Goal: Information Seeking & Learning: Learn about a topic

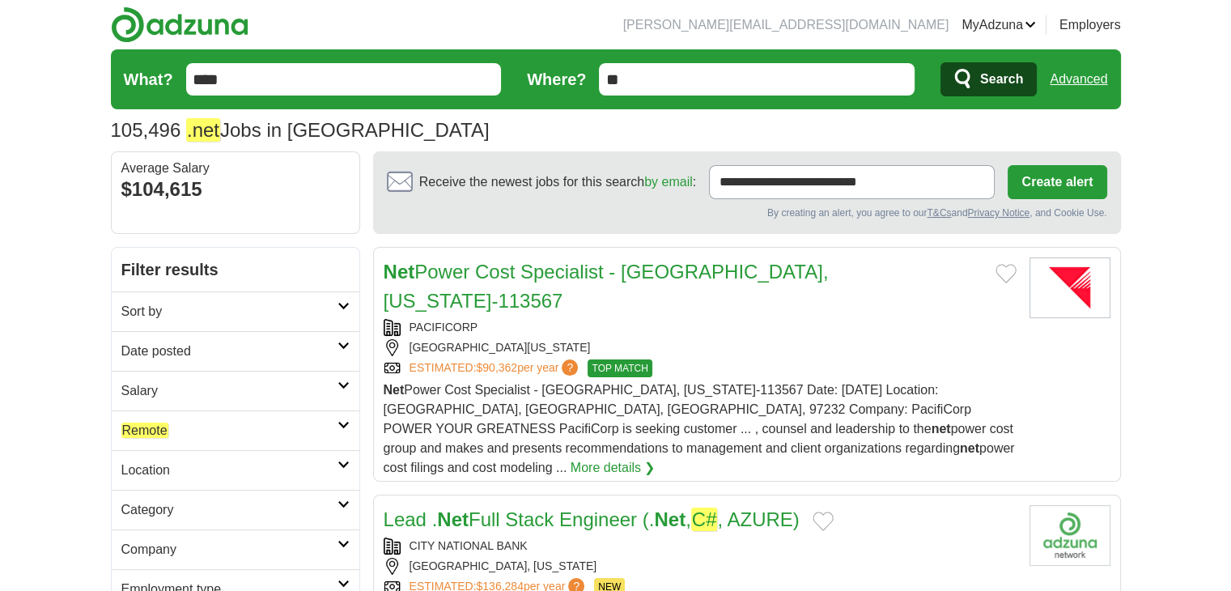
click at [249, 410] on link "Remote" at bounding box center [236, 430] width 248 height 40
click at [190, 465] on link "Remote jobs" at bounding box center [156, 468] width 70 height 15
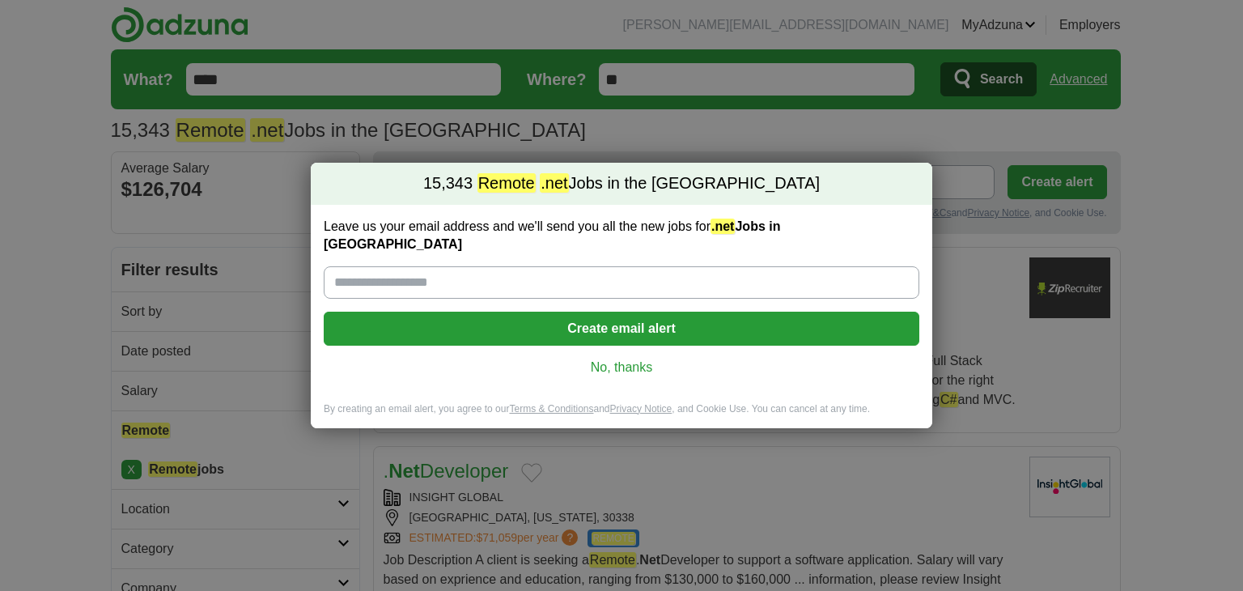
drag, startPoint x: 4, startPoint y: 344, endPoint x: 146, endPoint y: 359, distance: 143.3
click at [5, 345] on div "15,343 Remote .net Jobs in the US Leave us your email address and we'll send yo…" at bounding box center [621, 295] width 1243 height 591
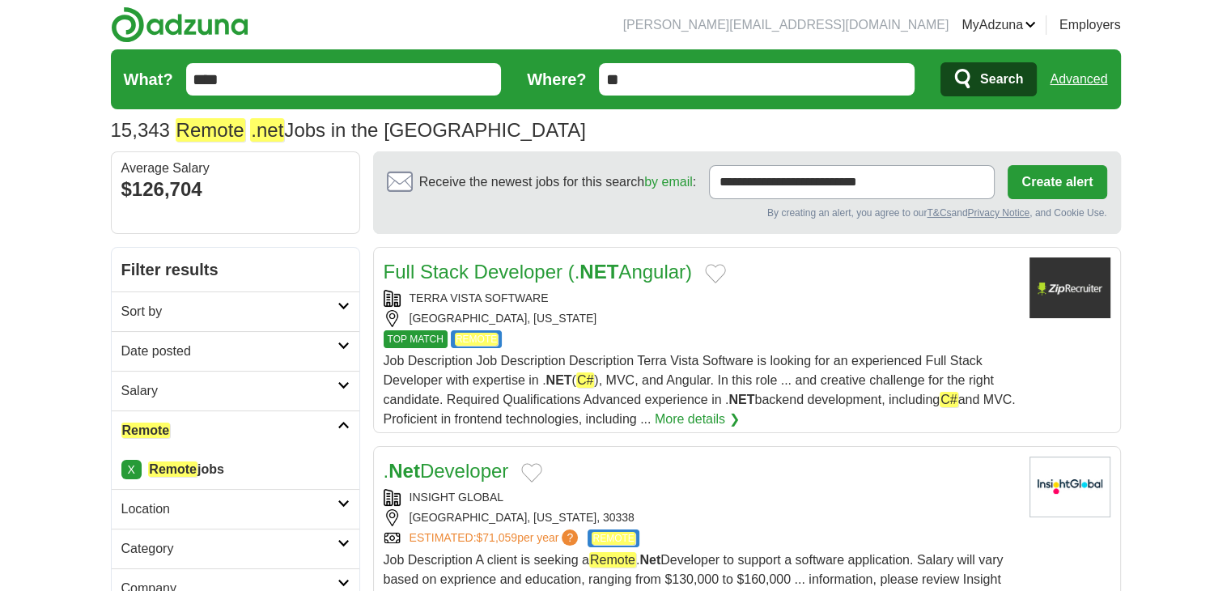
click at [162, 350] on h2 "Date posted" at bounding box center [229, 351] width 216 height 19
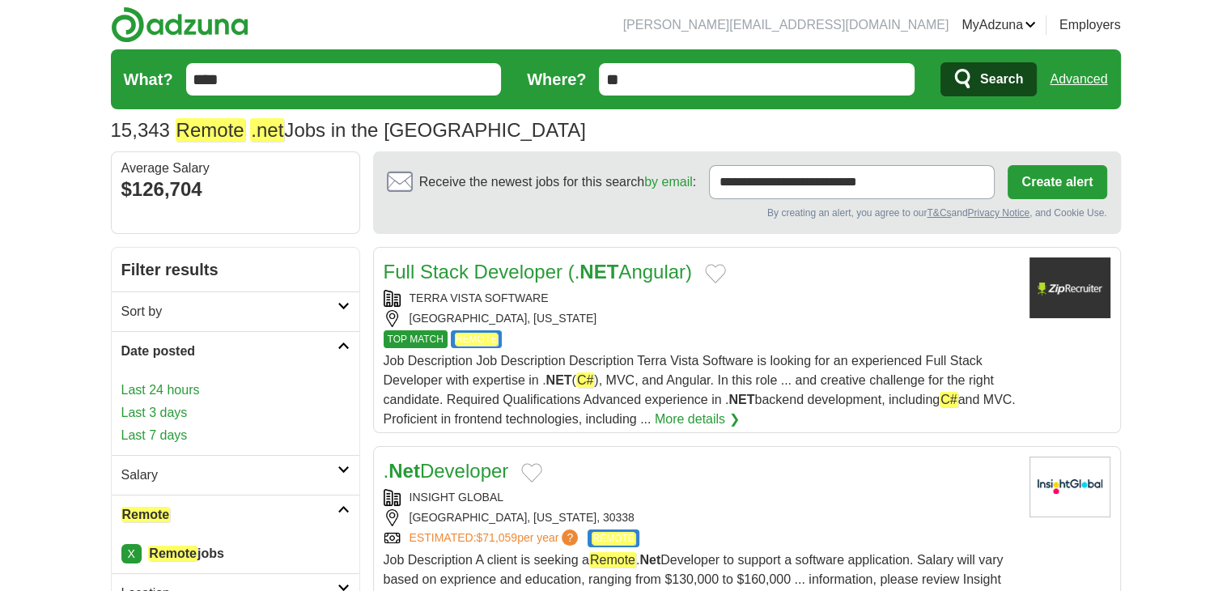
click at [174, 390] on link "Last 24 hours" at bounding box center [235, 389] width 228 height 19
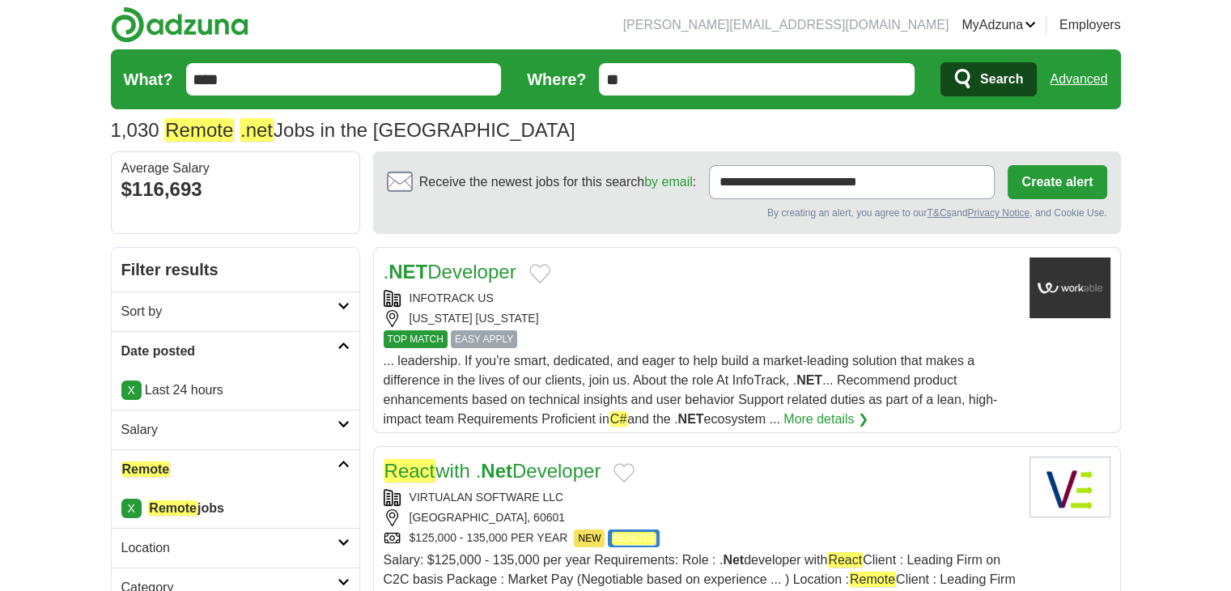
click at [410, 277] on strong "NET" at bounding box center [407, 272] width 39 height 22
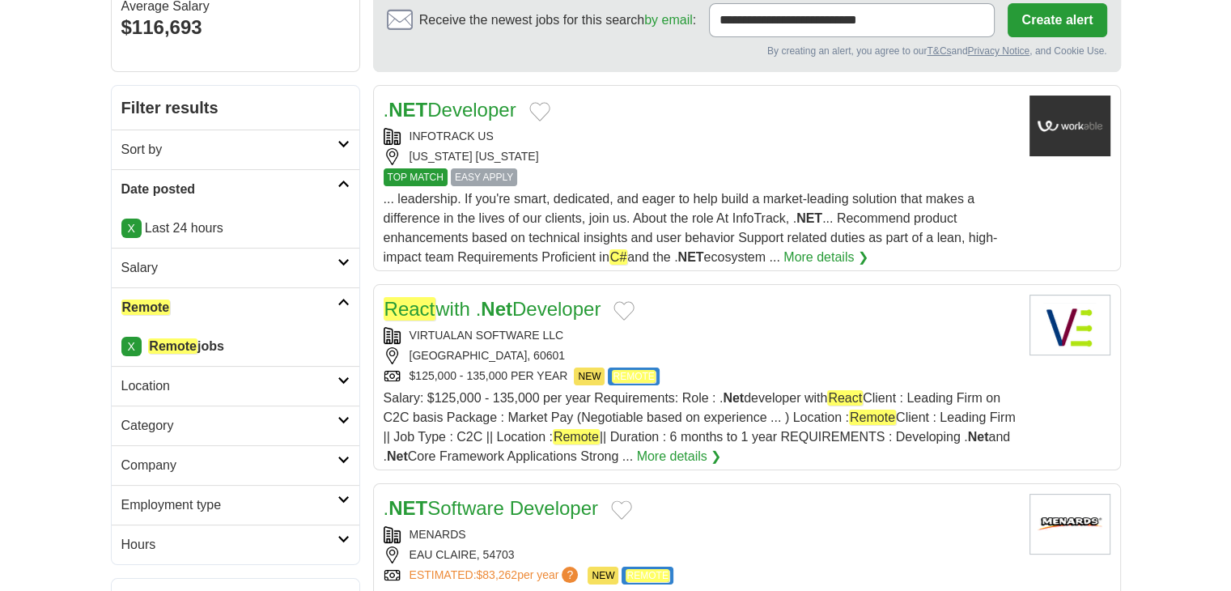
click at [490, 305] on strong "Net" at bounding box center [497, 309] width 32 height 22
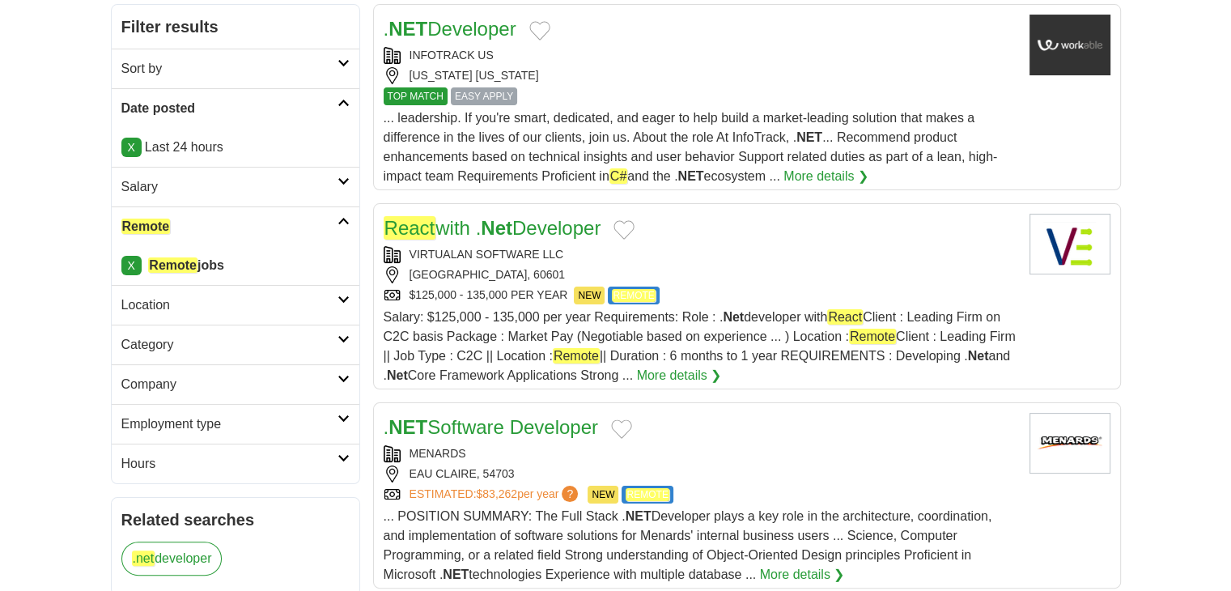
scroll to position [405, 0]
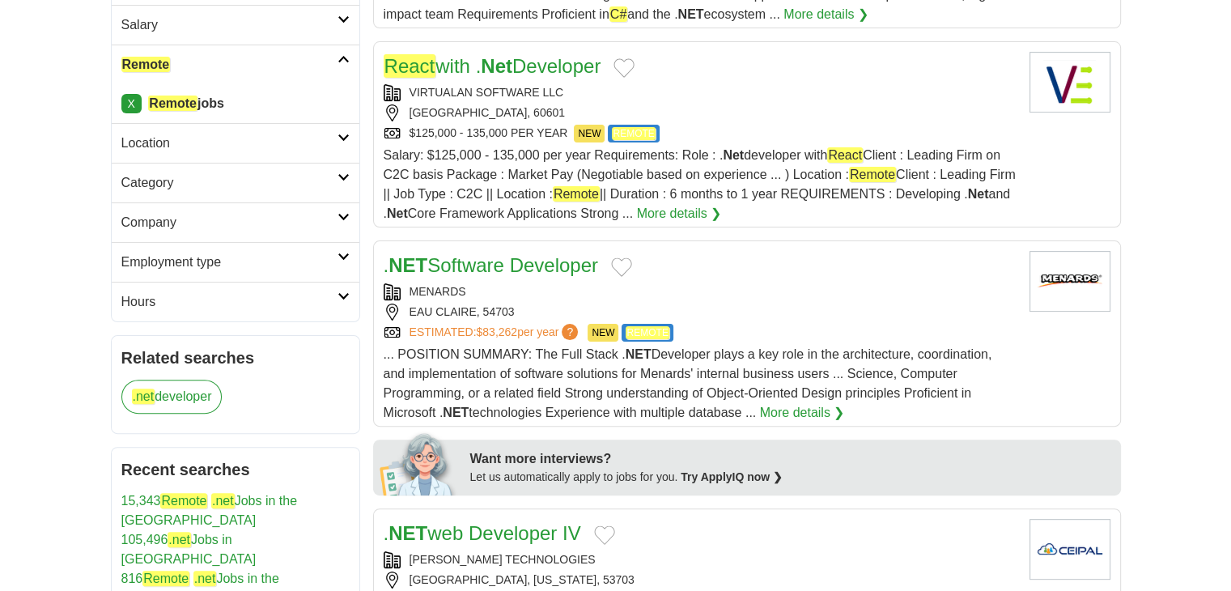
click at [480, 257] on link ". NET Software Developer" at bounding box center [491, 265] width 214 height 22
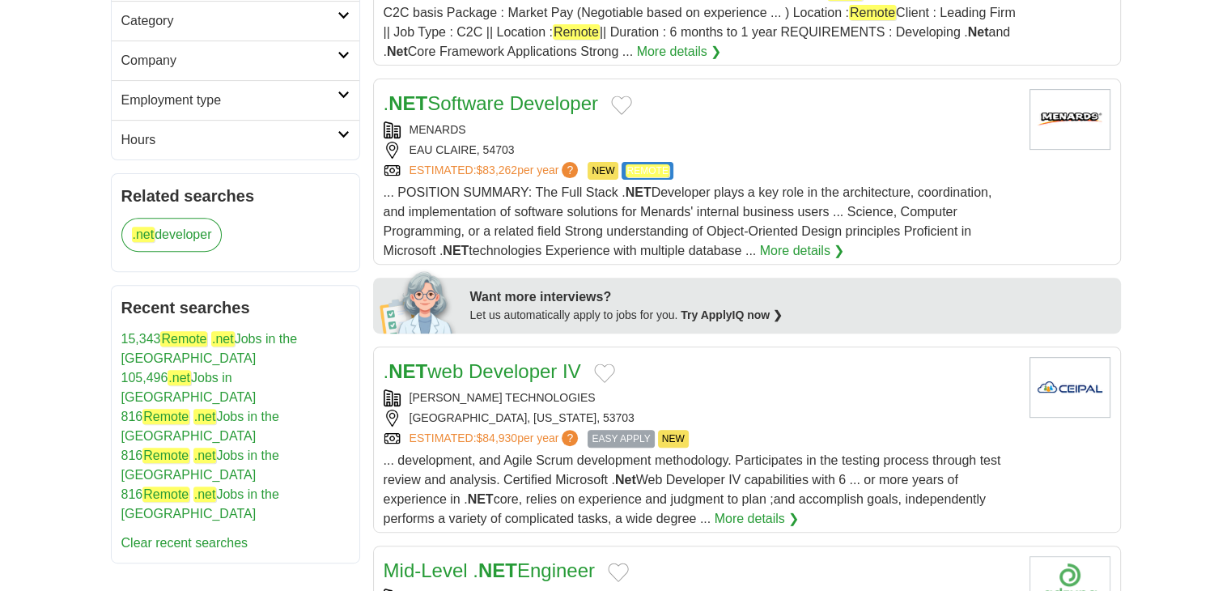
scroll to position [647, 0]
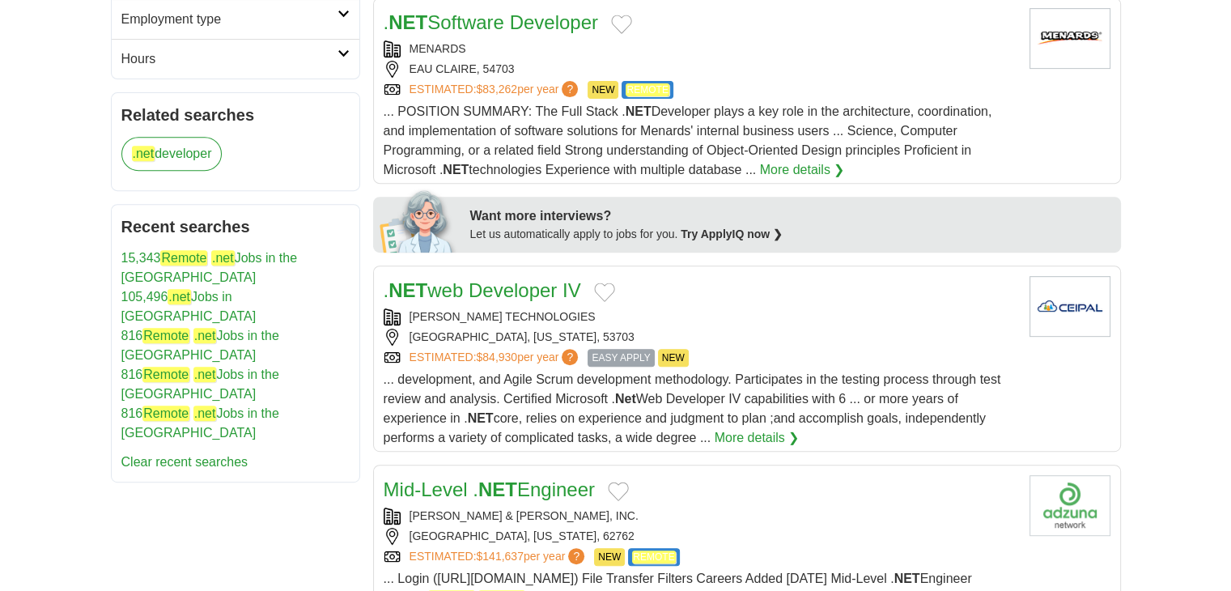
click at [482, 291] on link ". NET web Developer IV" at bounding box center [482, 290] width 197 height 22
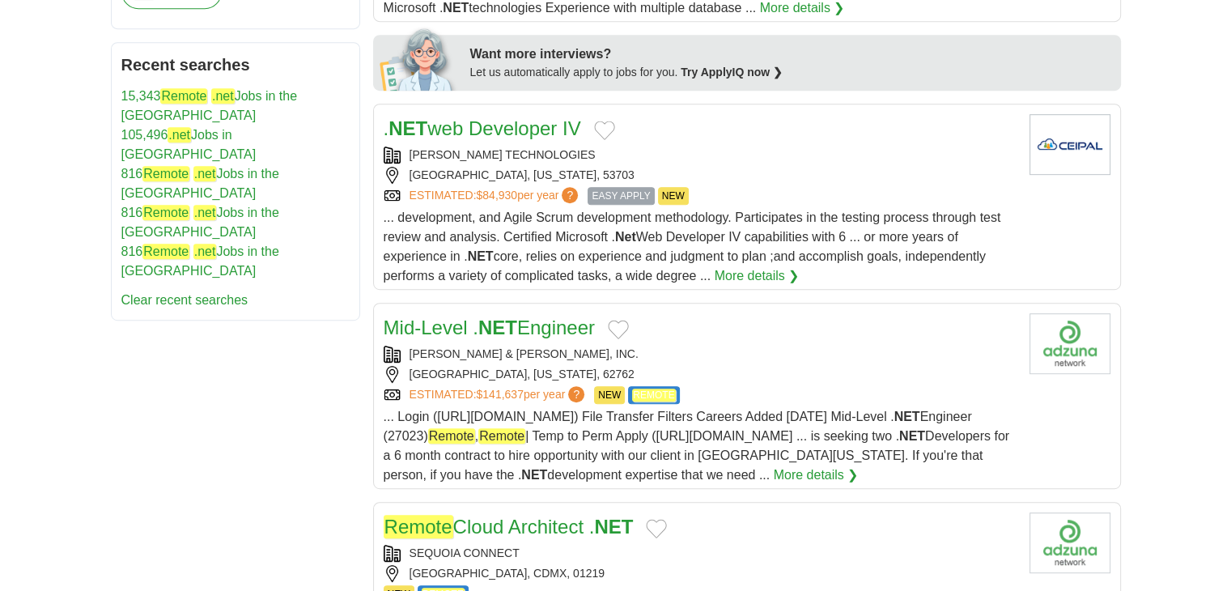
click at [584, 323] on link "Mid-Level . NET Engineer" at bounding box center [489, 327] width 211 height 22
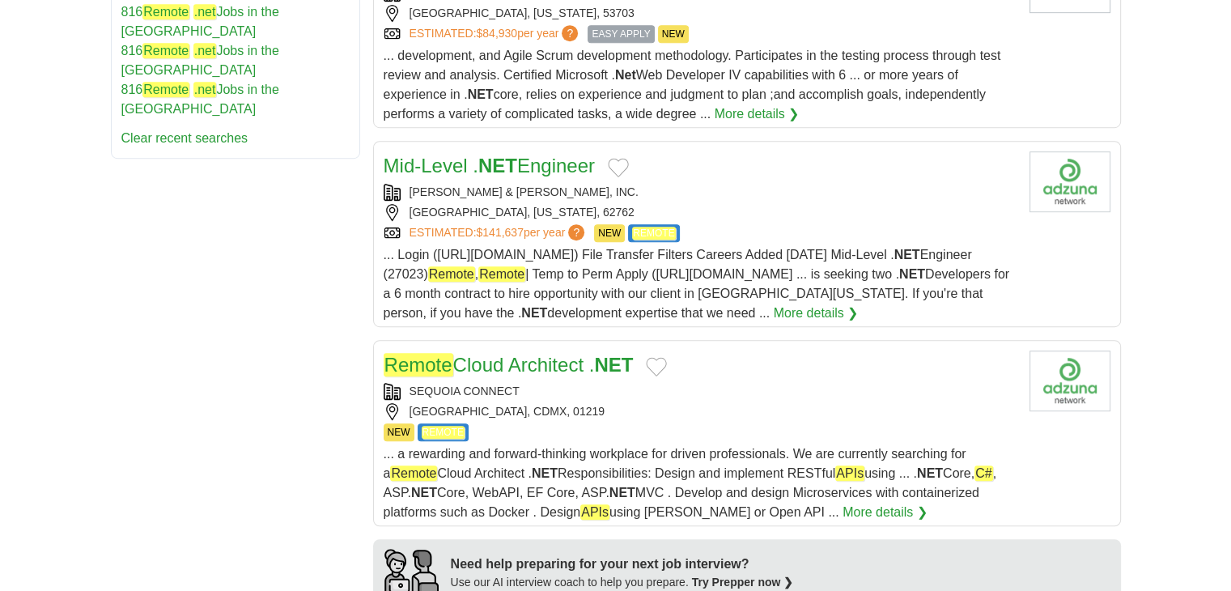
click at [593, 358] on link "Remote Cloud Architect . NET" at bounding box center [509, 364] width 250 height 23
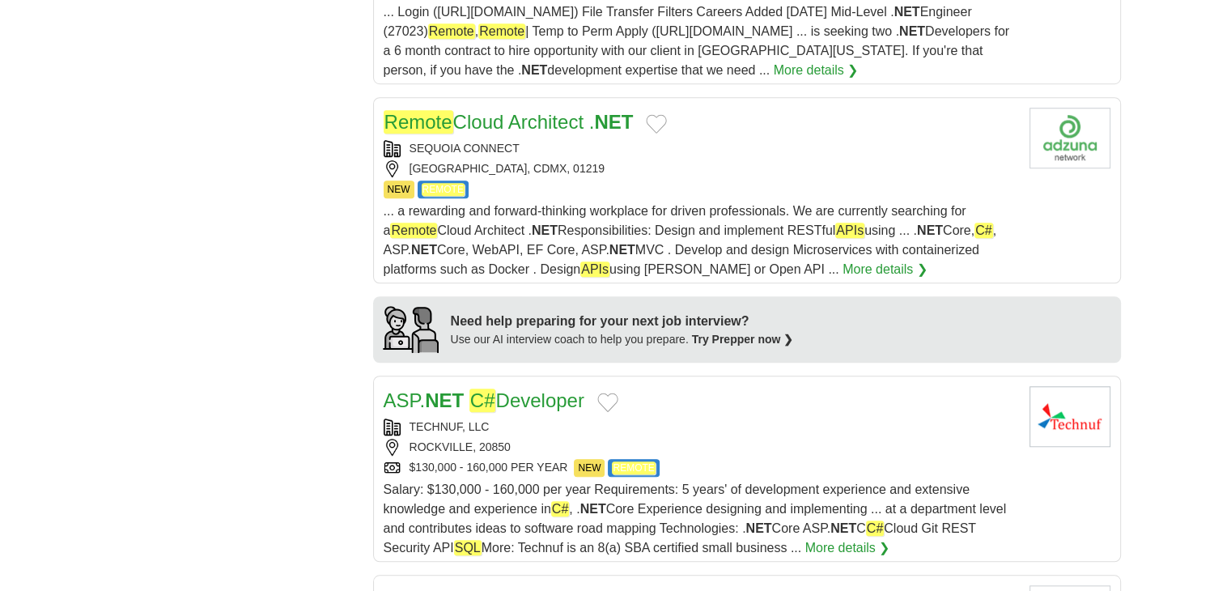
scroll to position [1295, 0]
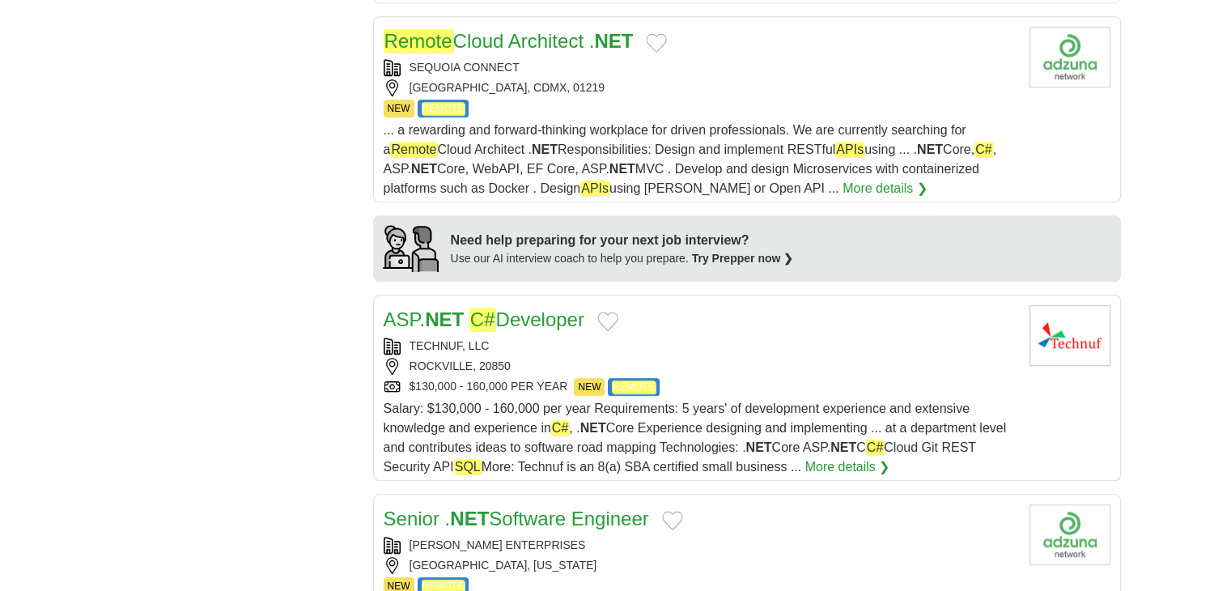
click at [434, 316] on strong "NET" at bounding box center [444, 319] width 39 height 22
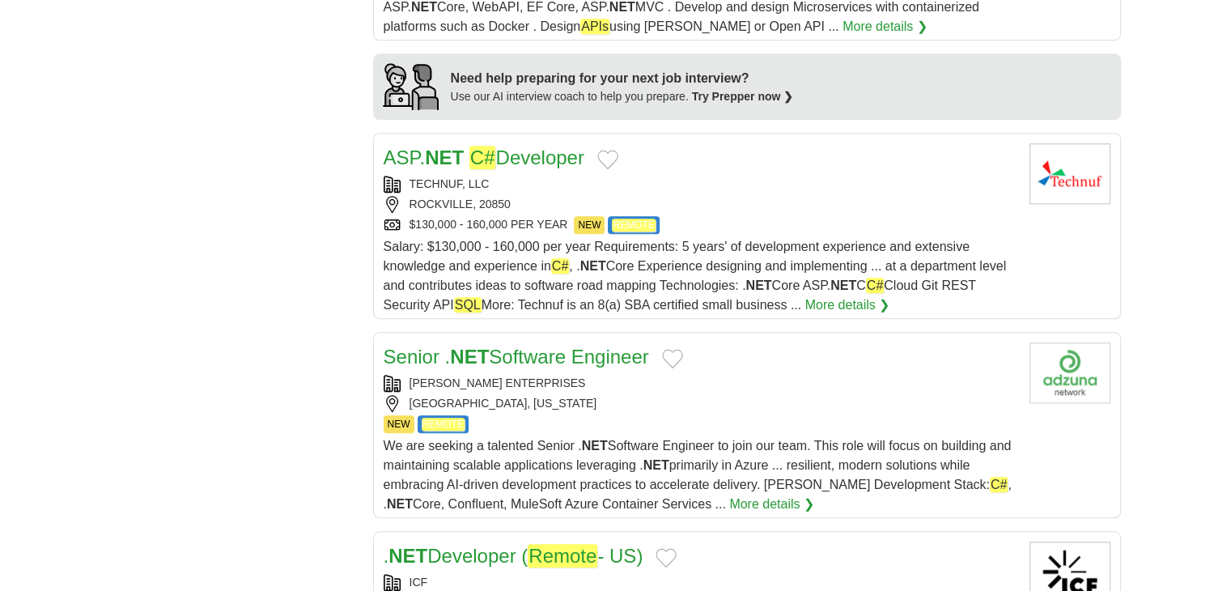
click at [438, 351] on link "Senior . NET Software Engineer" at bounding box center [516, 357] width 265 height 22
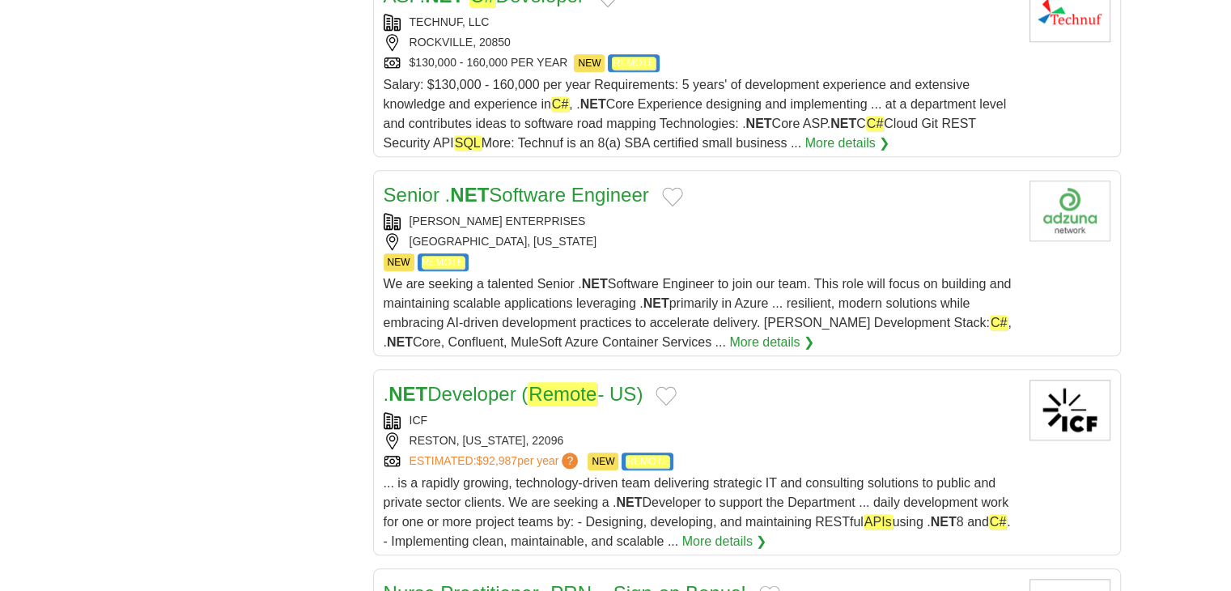
click at [463, 393] on link ". NET Developer ( Remote - US)" at bounding box center [514, 393] width 260 height 23
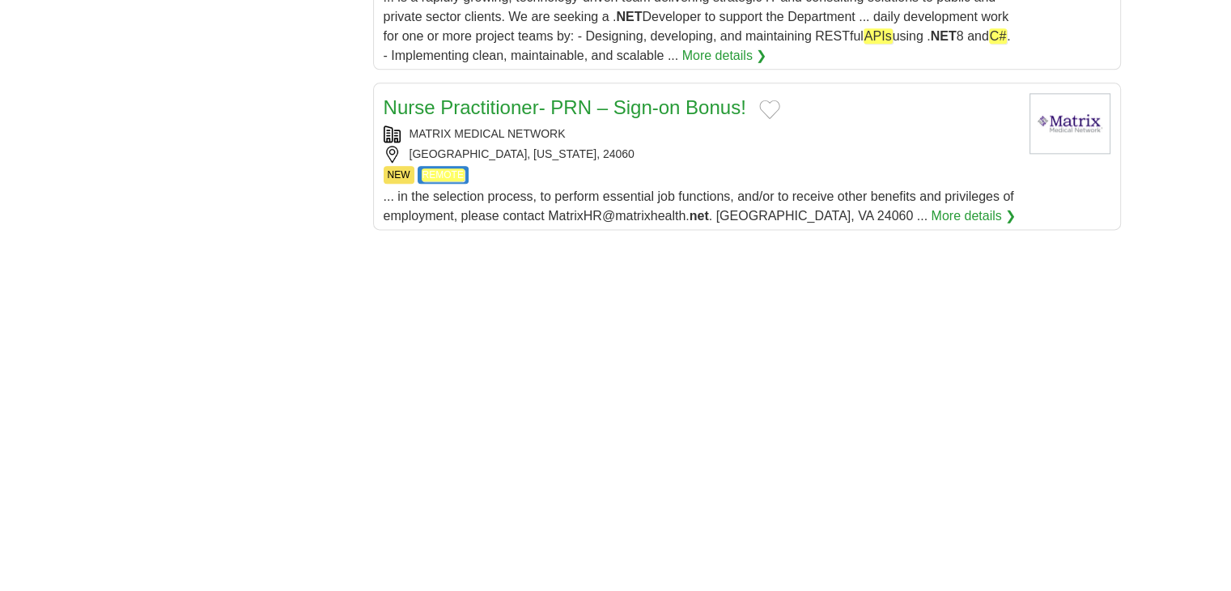
scroll to position [2347, 0]
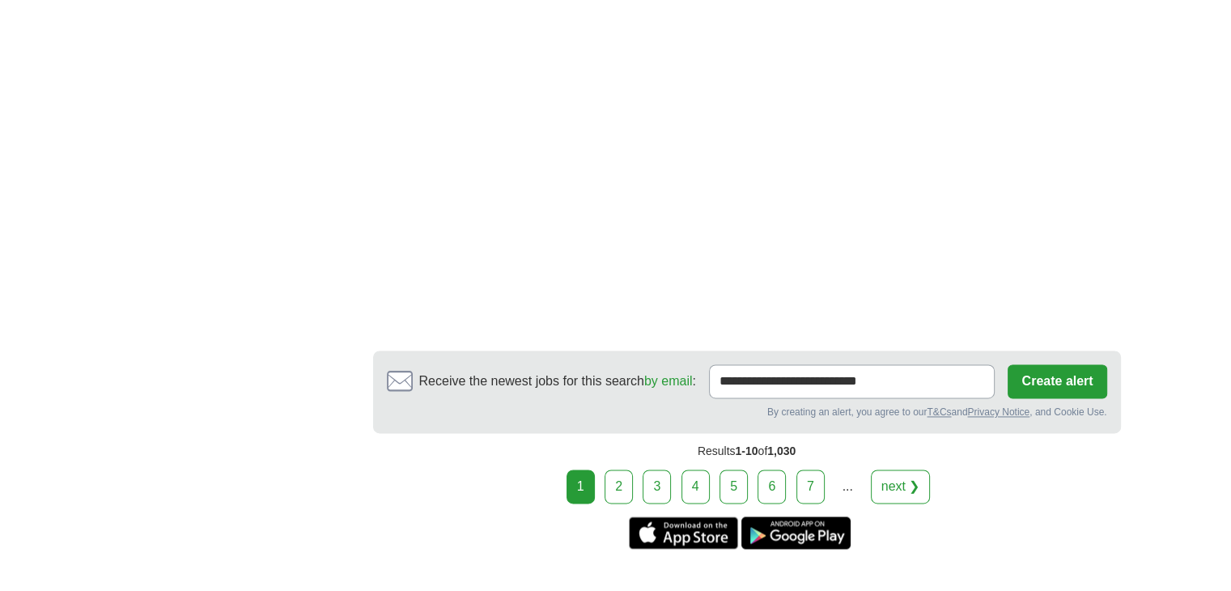
click at [629, 482] on link "2" at bounding box center [619, 486] width 28 height 34
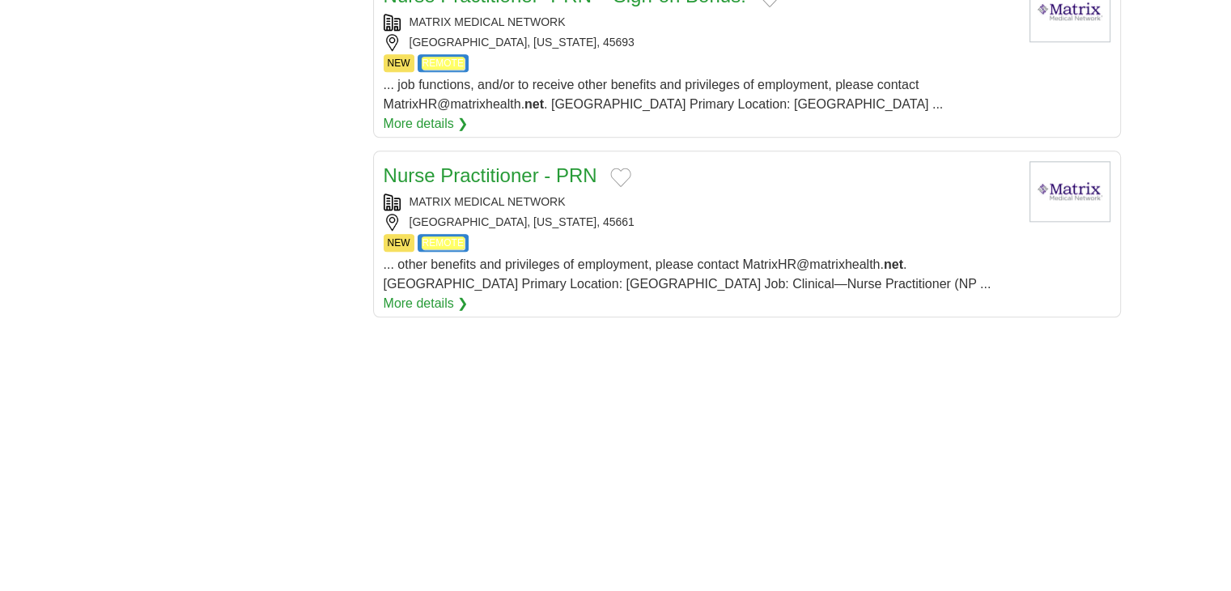
scroll to position [2104, 0]
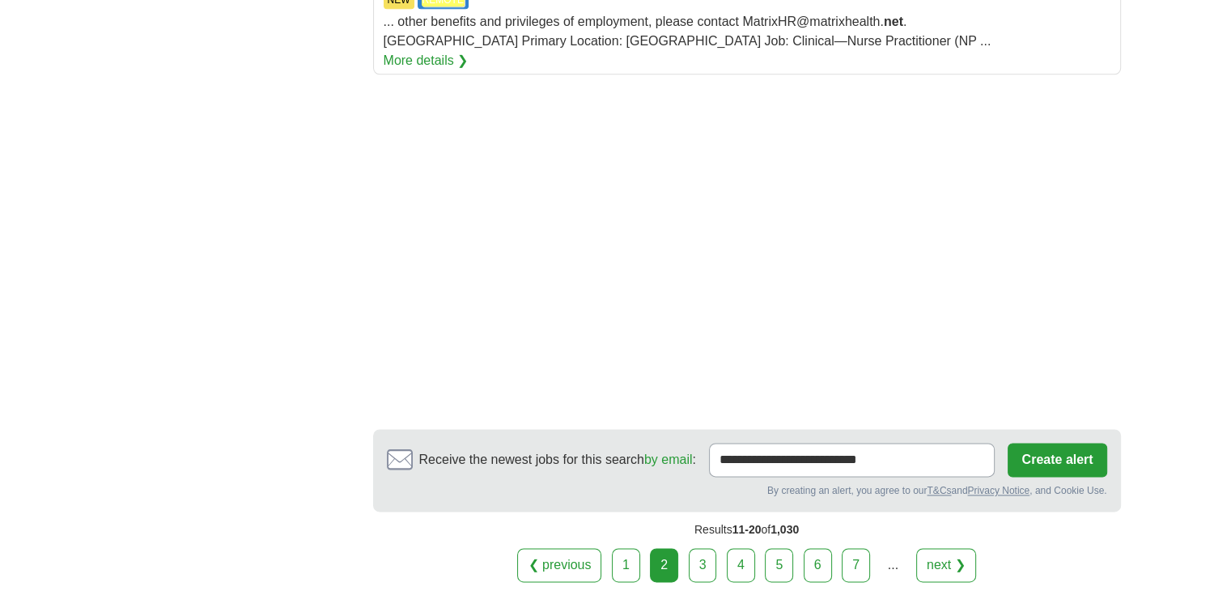
click at [698, 548] on link "3" at bounding box center [703, 565] width 28 height 34
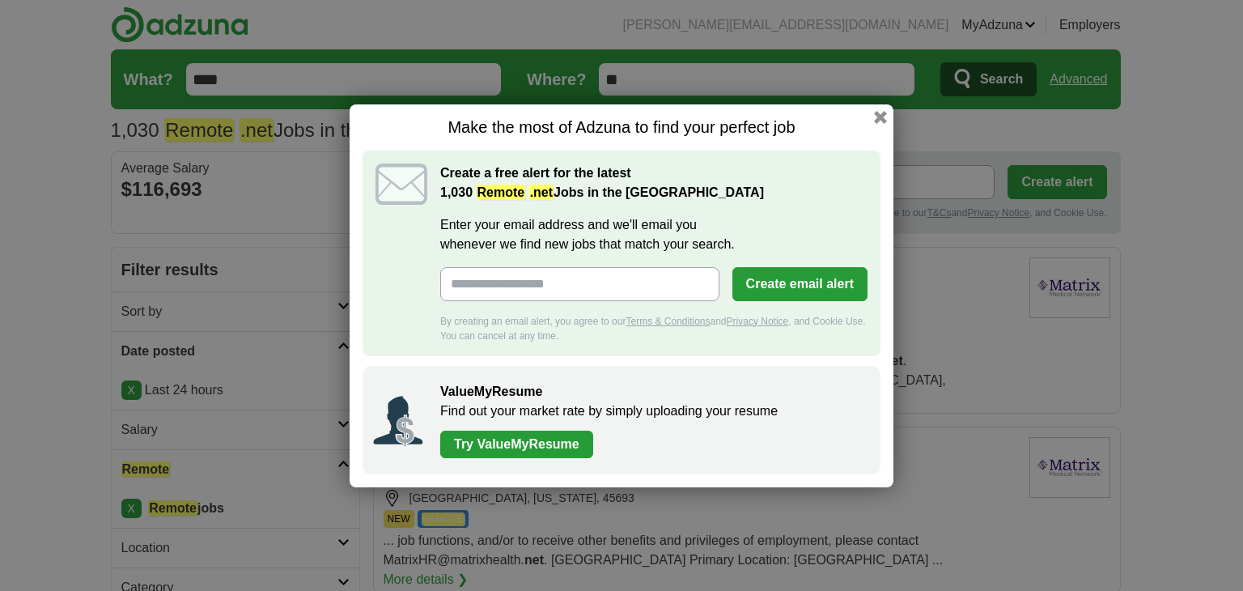
click at [0, 367] on div "Make the most of Adzuna to find your perfect job Create a free alert for the la…" at bounding box center [621, 295] width 1243 height 591
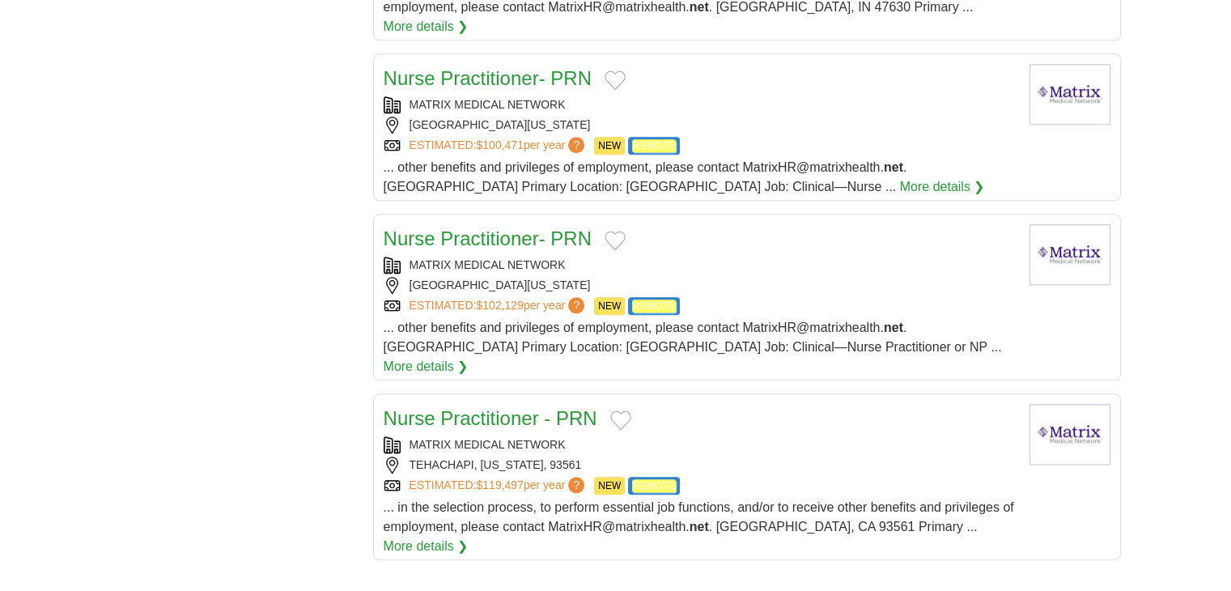
scroll to position [1861, 0]
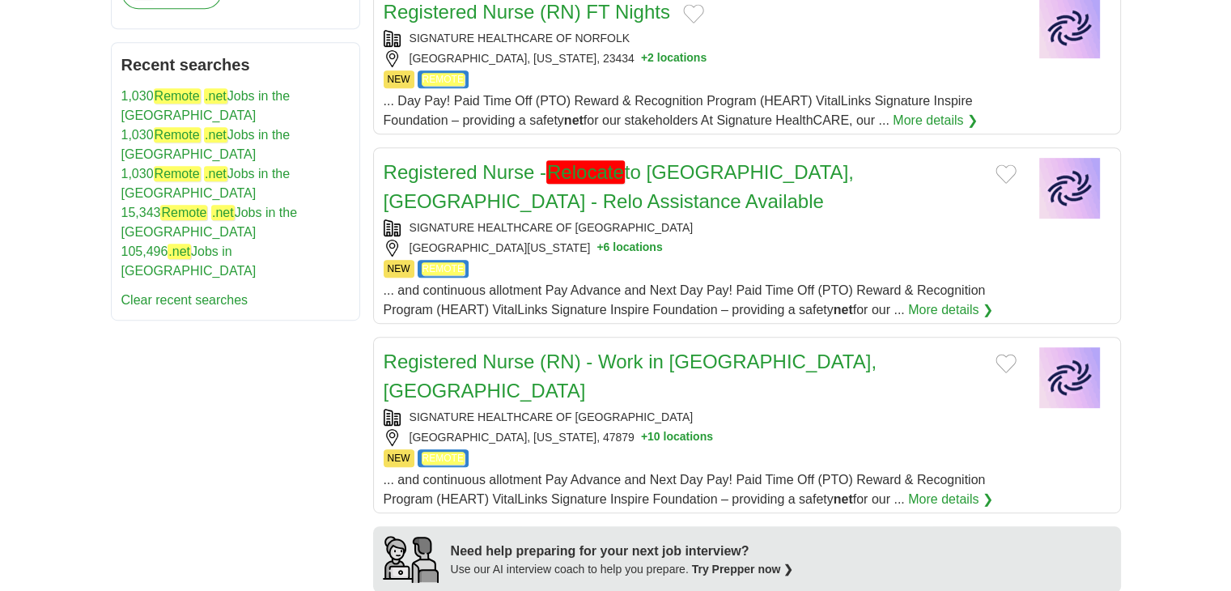
scroll to position [1052, 0]
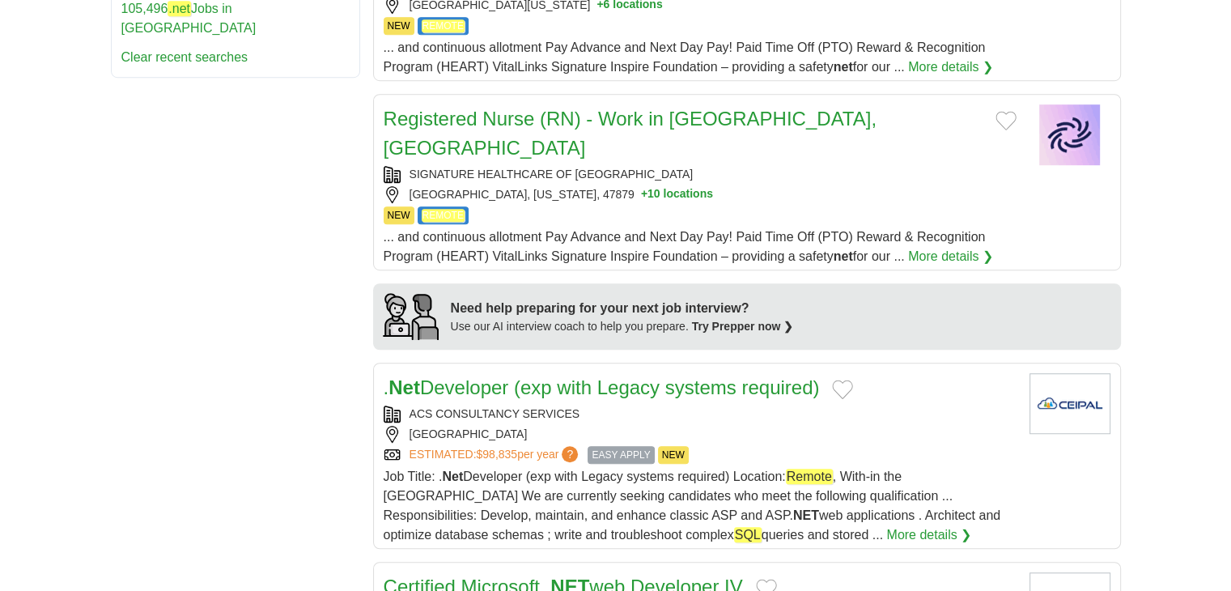
click at [724, 376] on link ". Net Developer (exp with Legacy systems required)" at bounding box center [602, 387] width 436 height 22
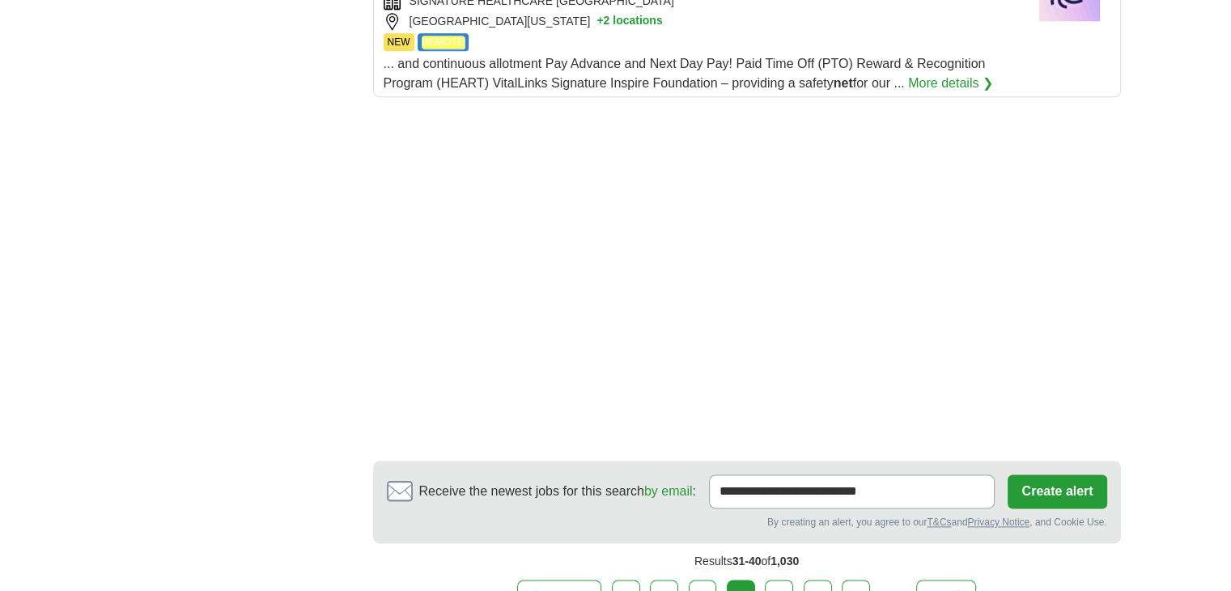
scroll to position [2104, 0]
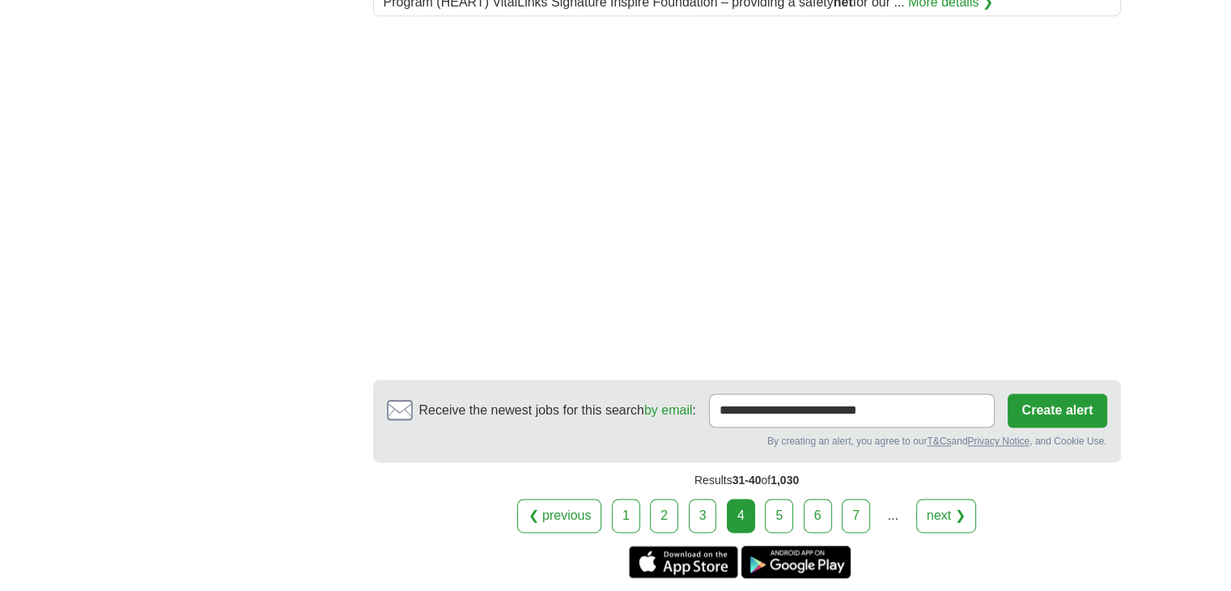
click at [788, 499] on link "5" at bounding box center [779, 516] width 28 height 34
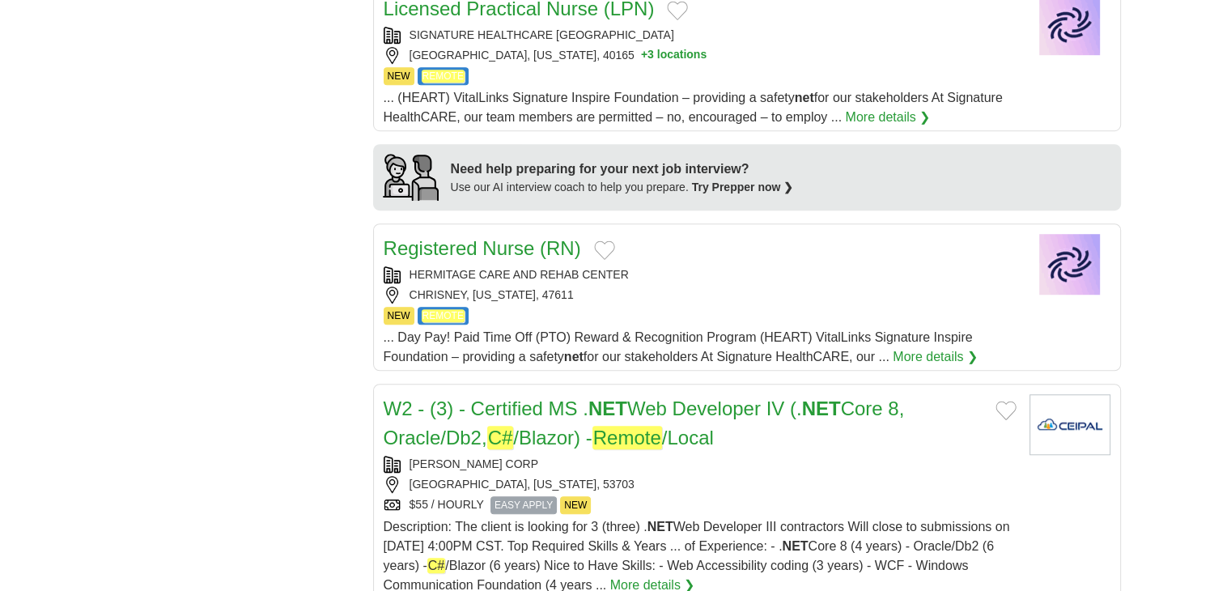
scroll to position [1295, 0]
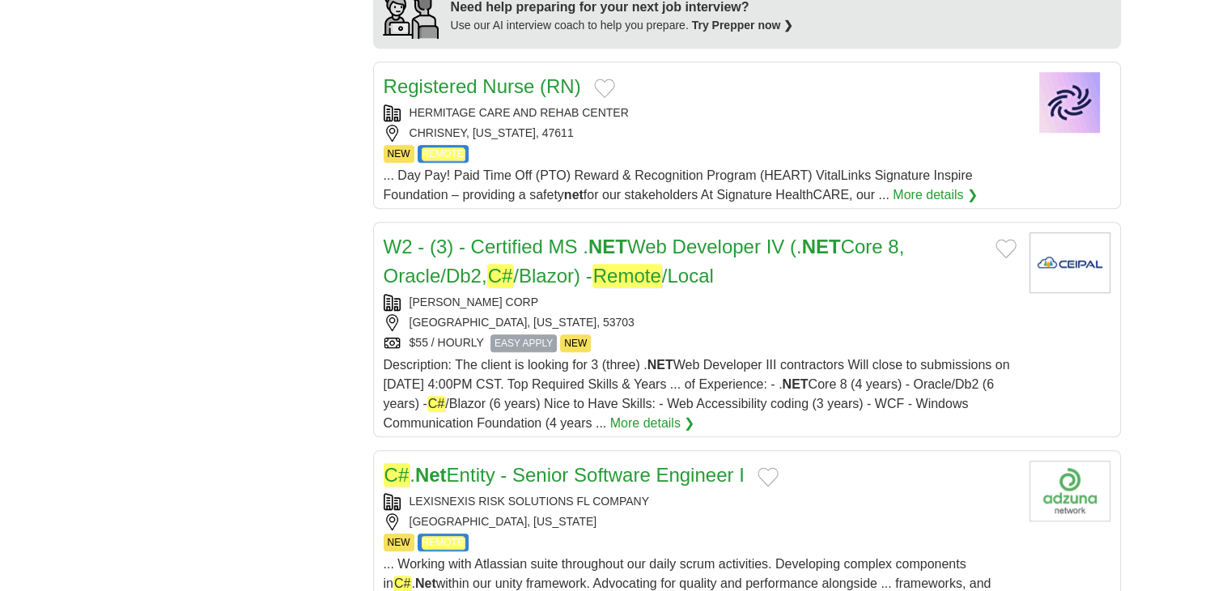
click at [567, 242] on link "W2 - (3) - Certified MS . NET Web Developer IV (. NET Core 8, Oracle/Db2, C# /B…" at bounding box center [644, 262] width 521 height 52
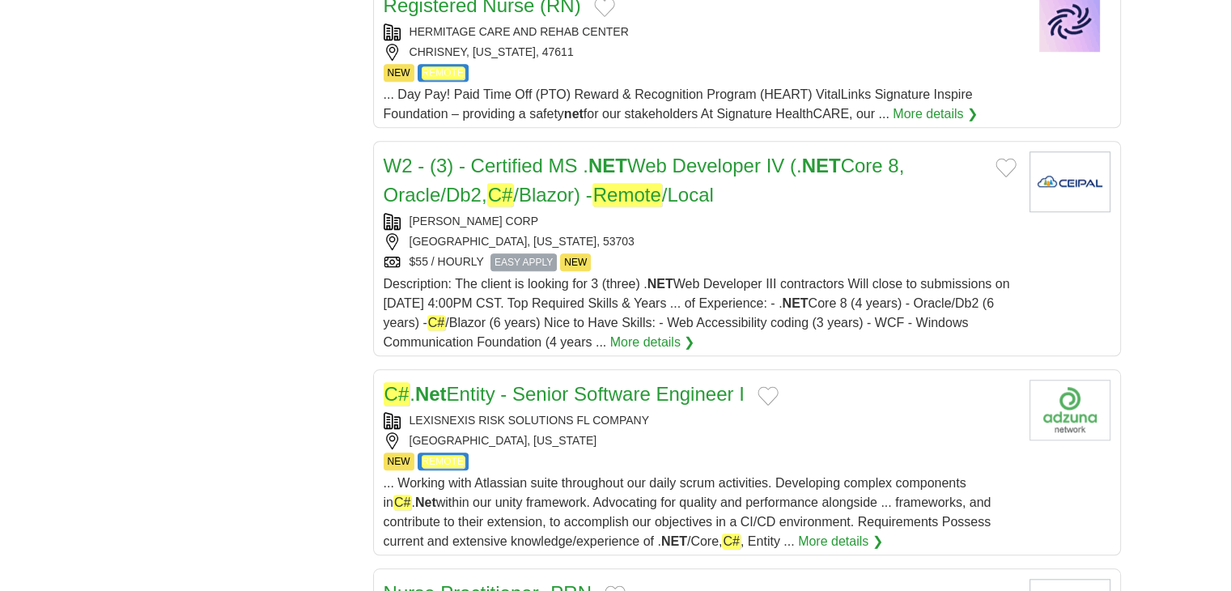
scroll to position [1538, 0]
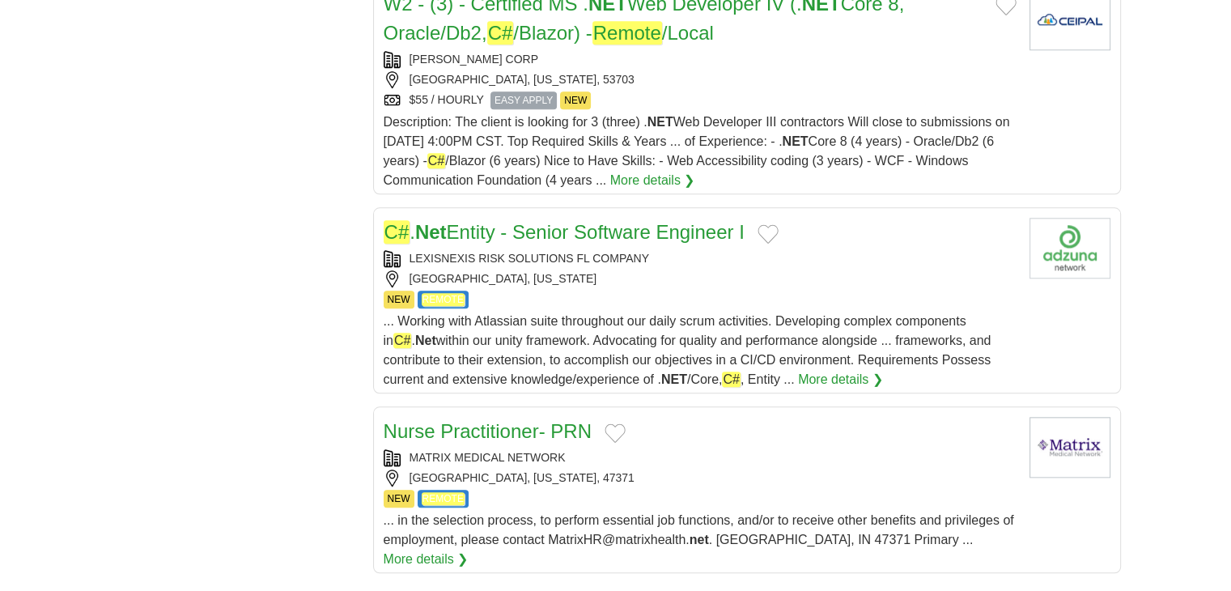
click at [482, 234] on link "C# . Net Entity - Senior Software Engineer I" at bounding box center [564, 231] width 361 height 23
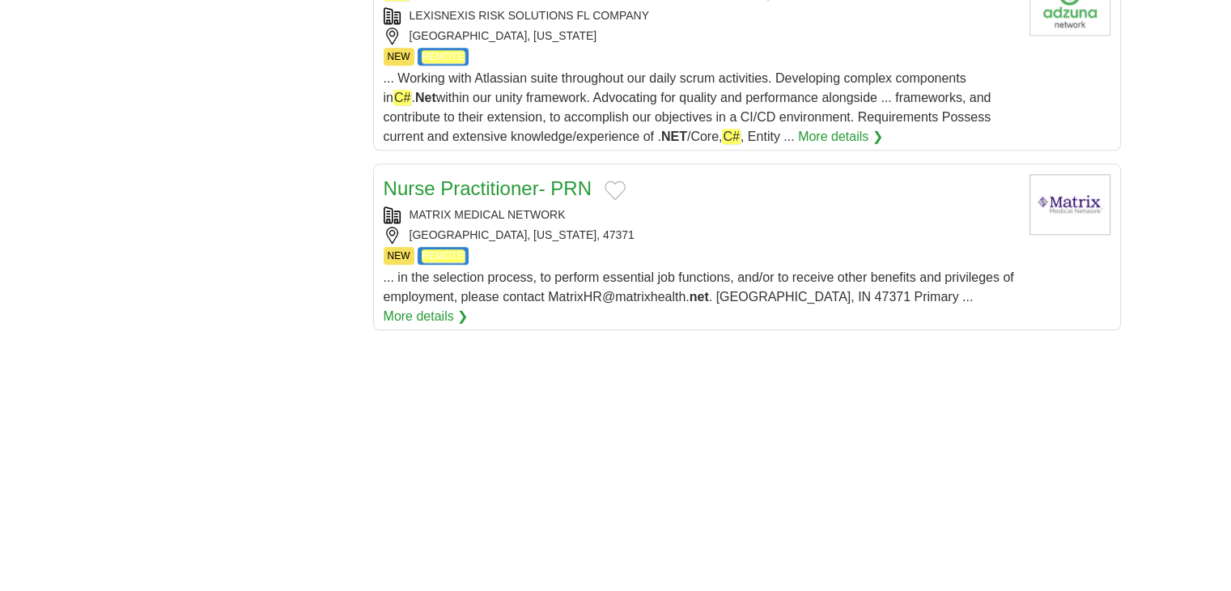
scroll to position [2104, 0]
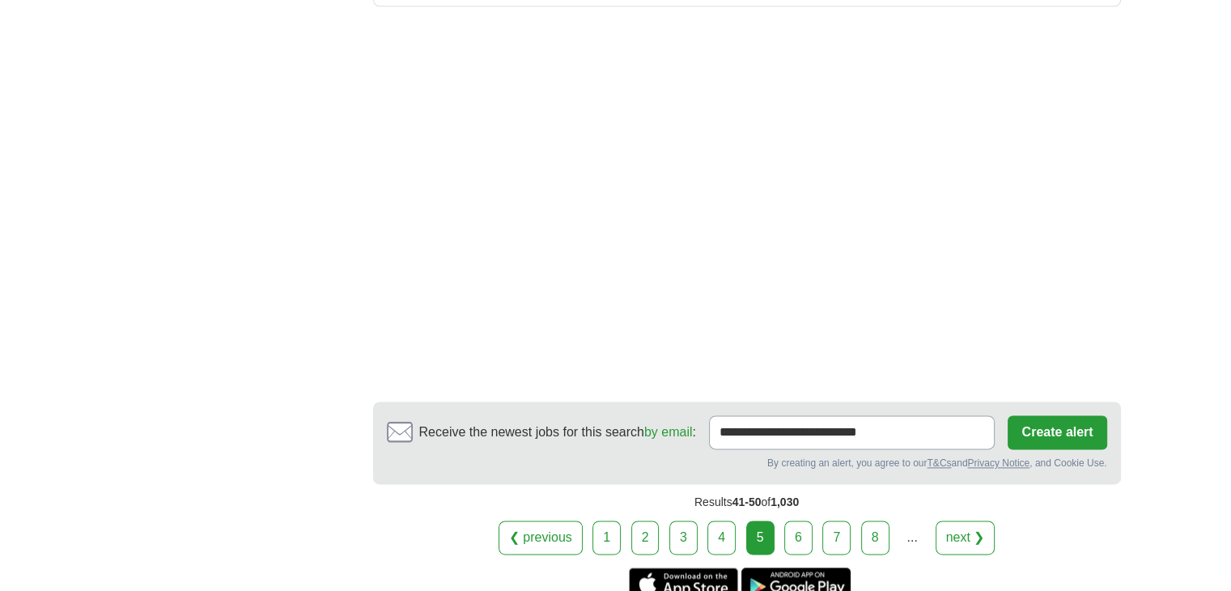
click at [798, 520] on link "6" at bounding box center [798, 537] width 28 height 34
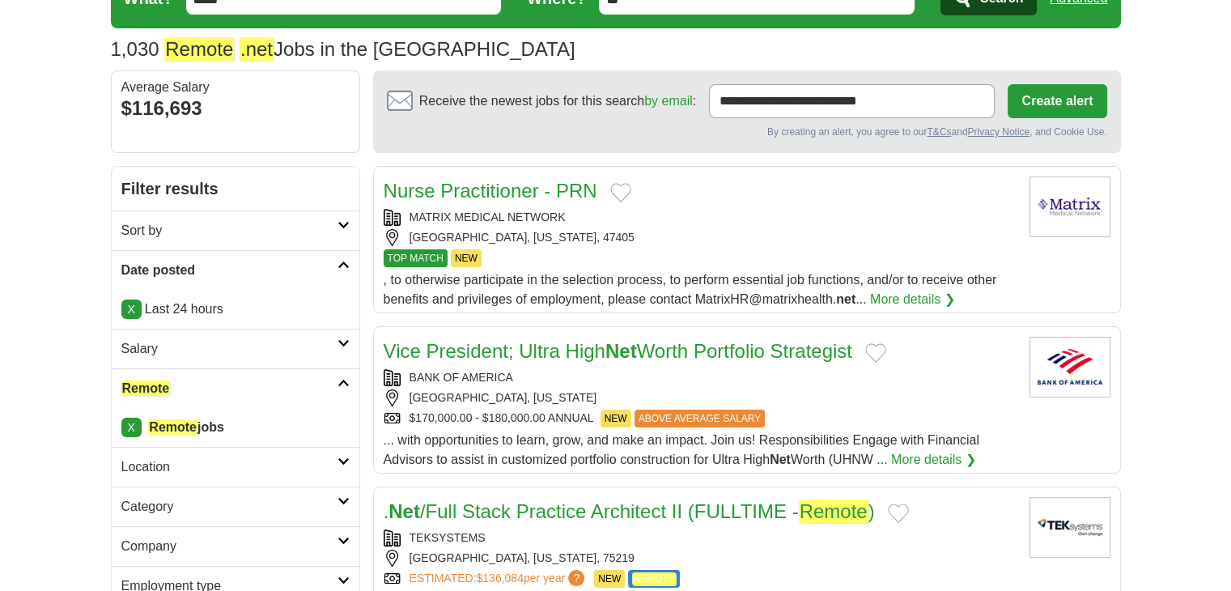
scroll to position [243, 0]
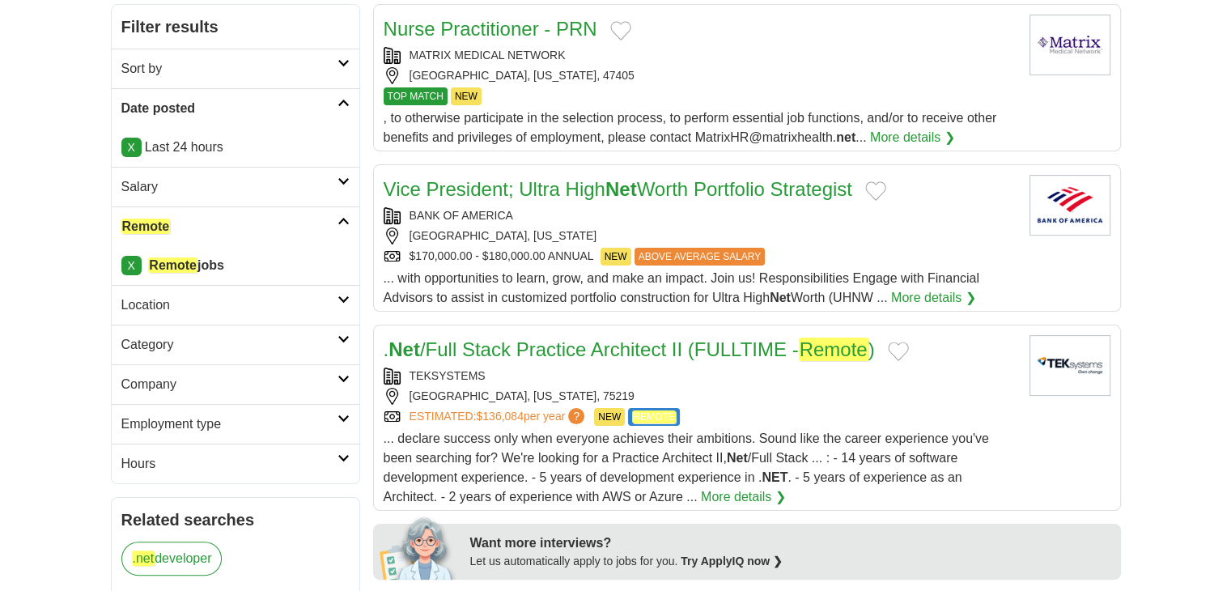
click at [556, 349] on link ". Net /Full Stack Practice Architect II (FULLTIME - Remote )" at bounding box center [629, 348] width 491 height 23
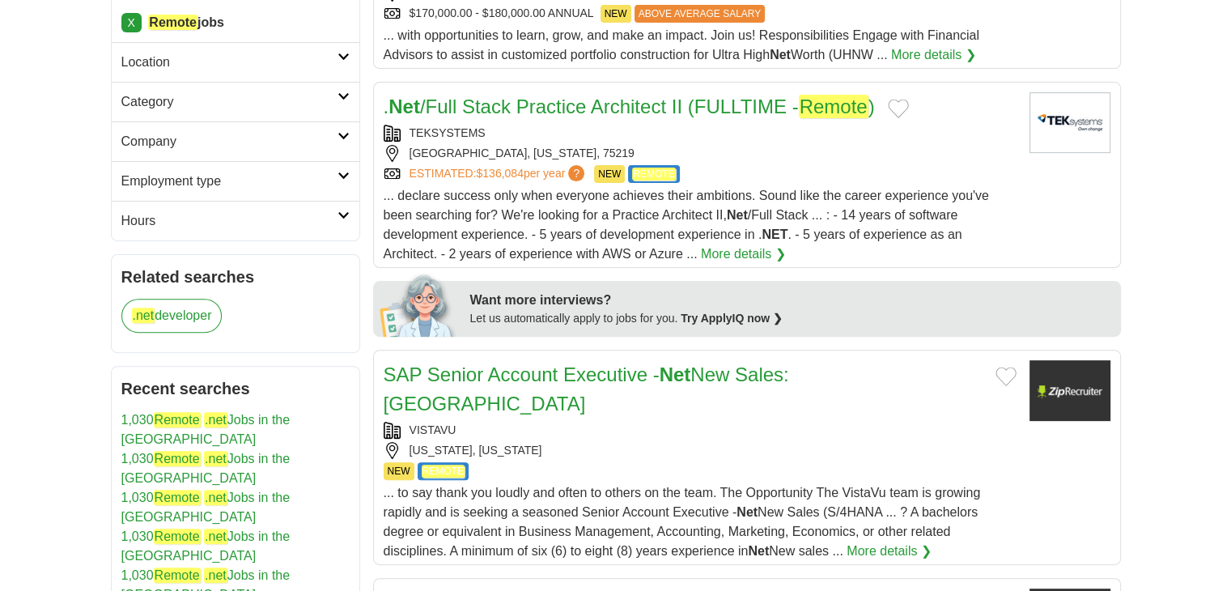
scroll to position [647, 0]
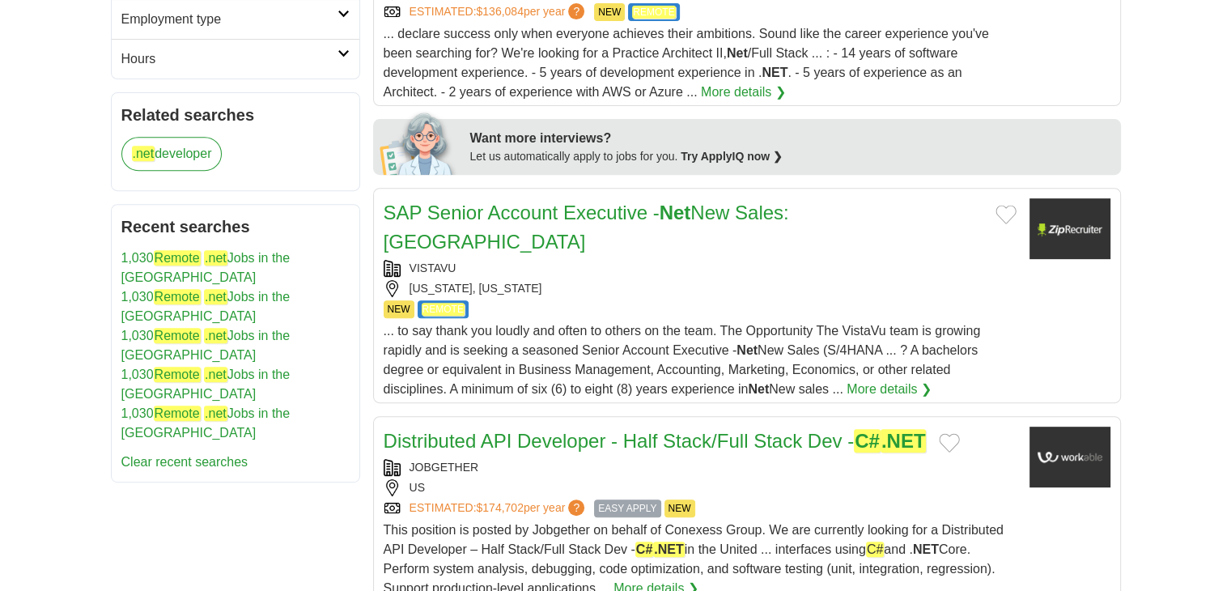
click at [427, 429] on link "Distributed API Developer - Half Stack/Full Stack Dev - C# .NET" at bounding box center [655, 440] width 543 height 23
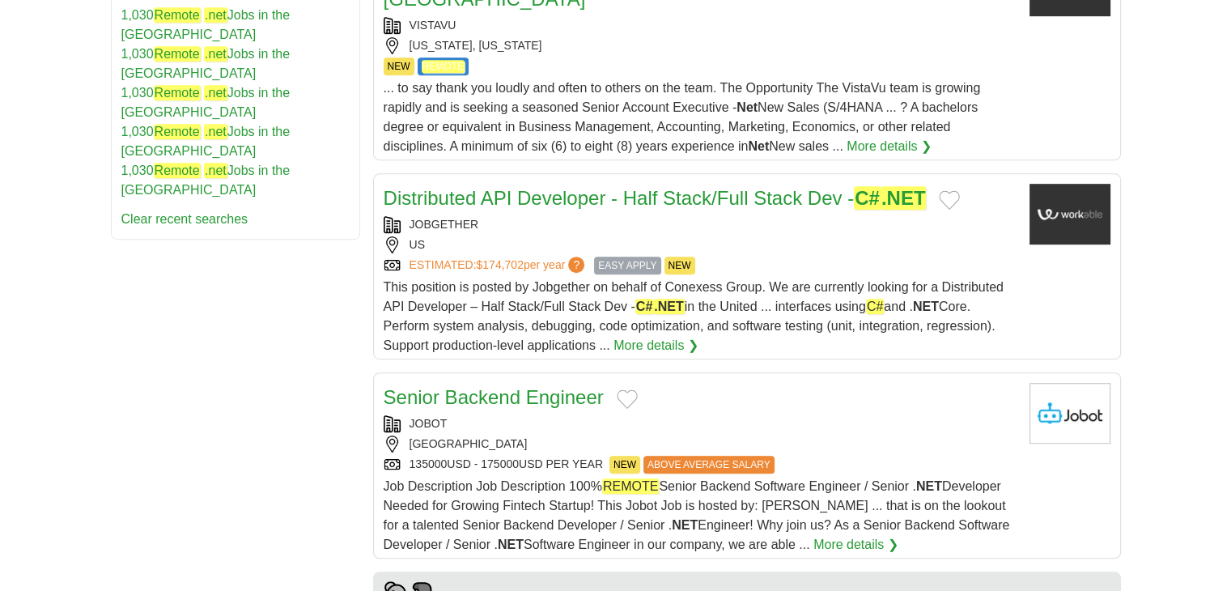
scroll to position [971, 0]
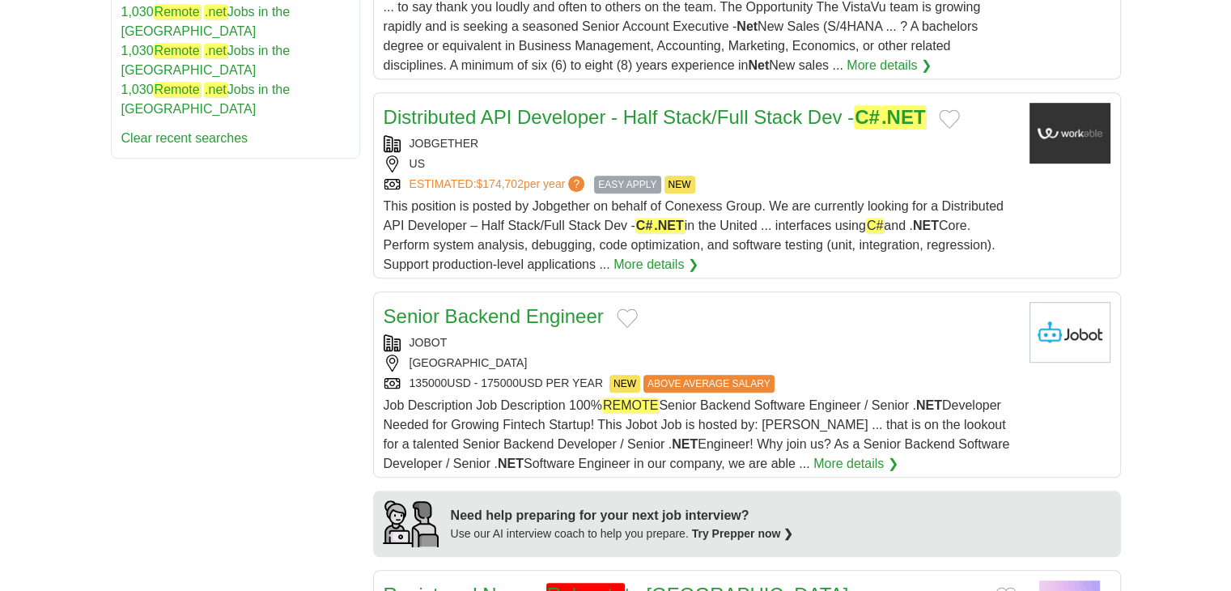
click at [452, 305] on link "Senior Backend Engineer" at bounding box center [494, 316] width 220 height 22
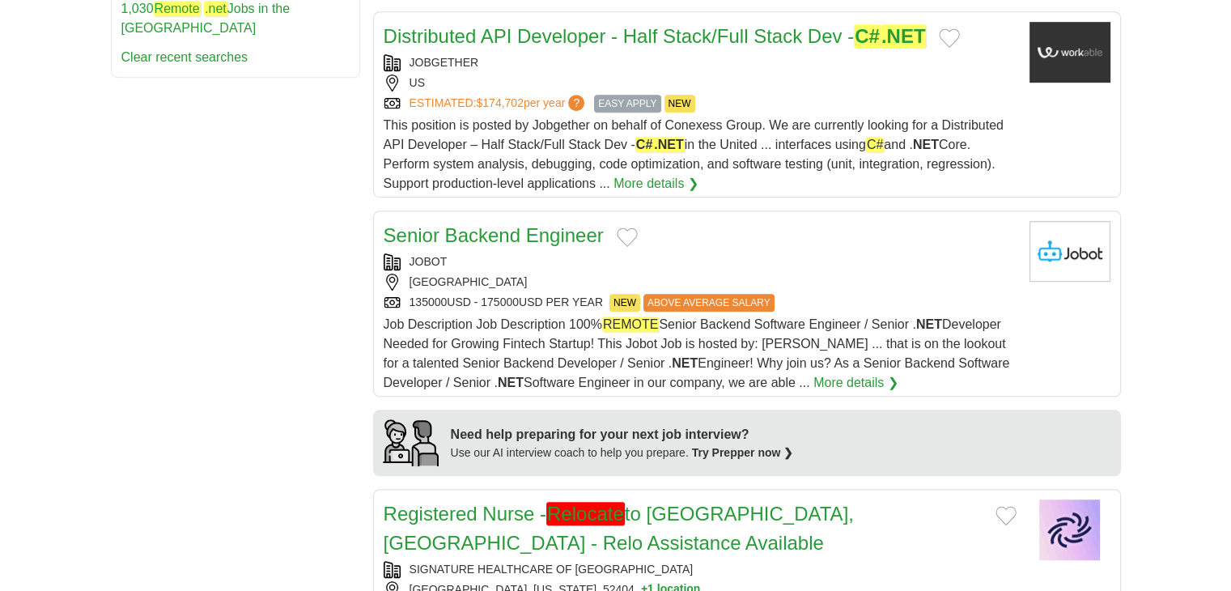
scroll to position [1133, 0]
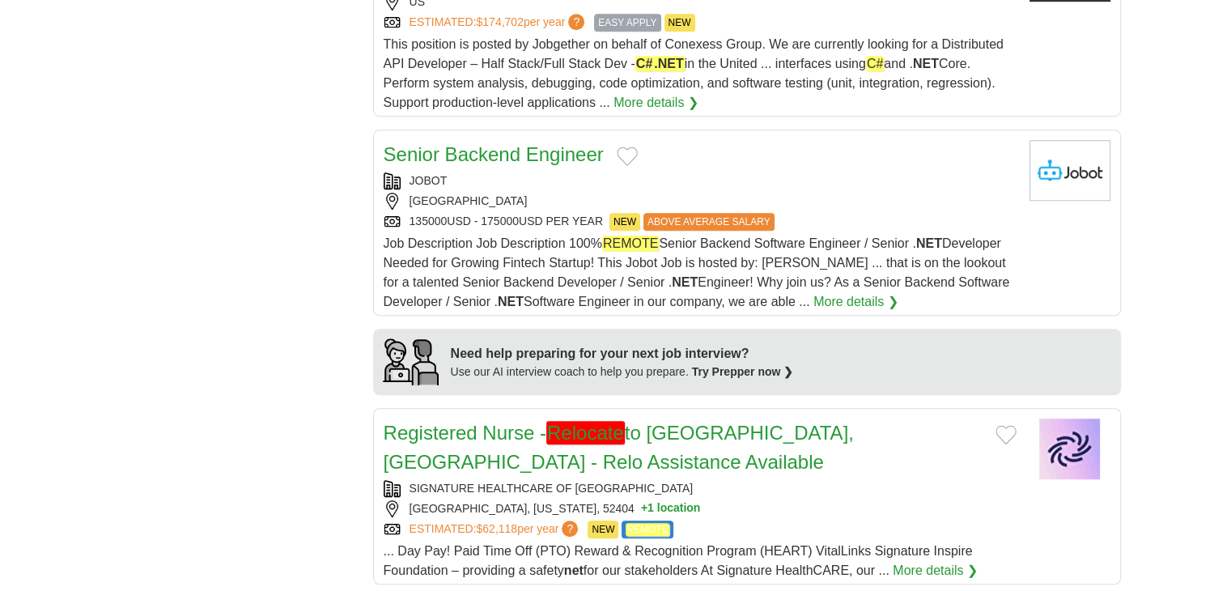
click at [547, 143] on link "Senior Backend Engineer" at bounding box center [494, 154] width 220 height 22
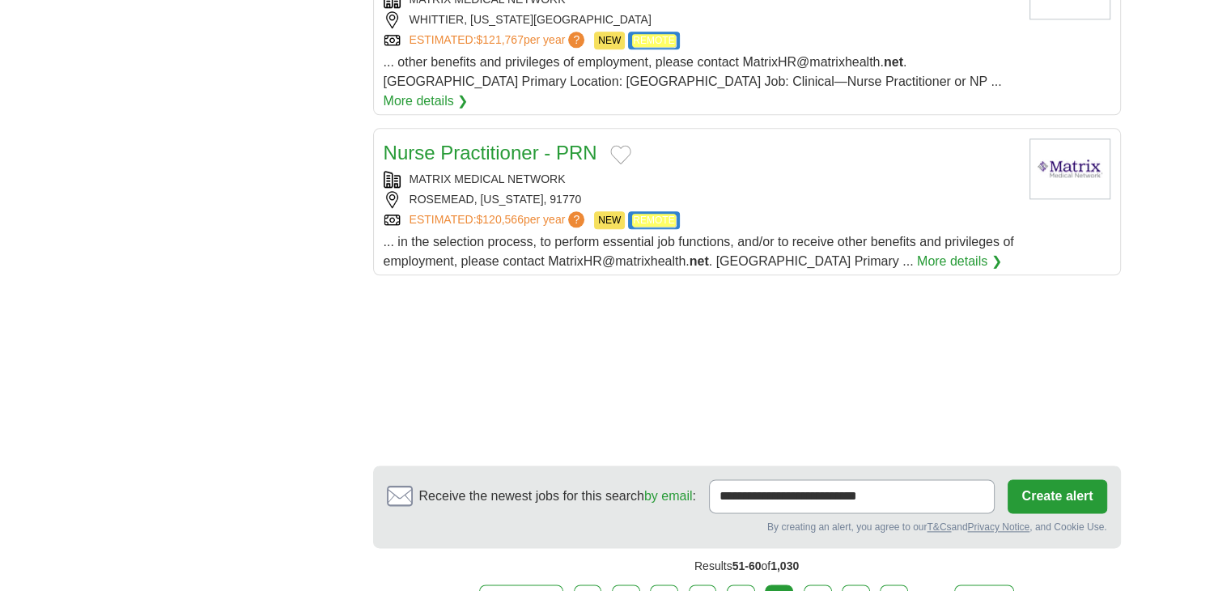
scroll to position [2023, 0]
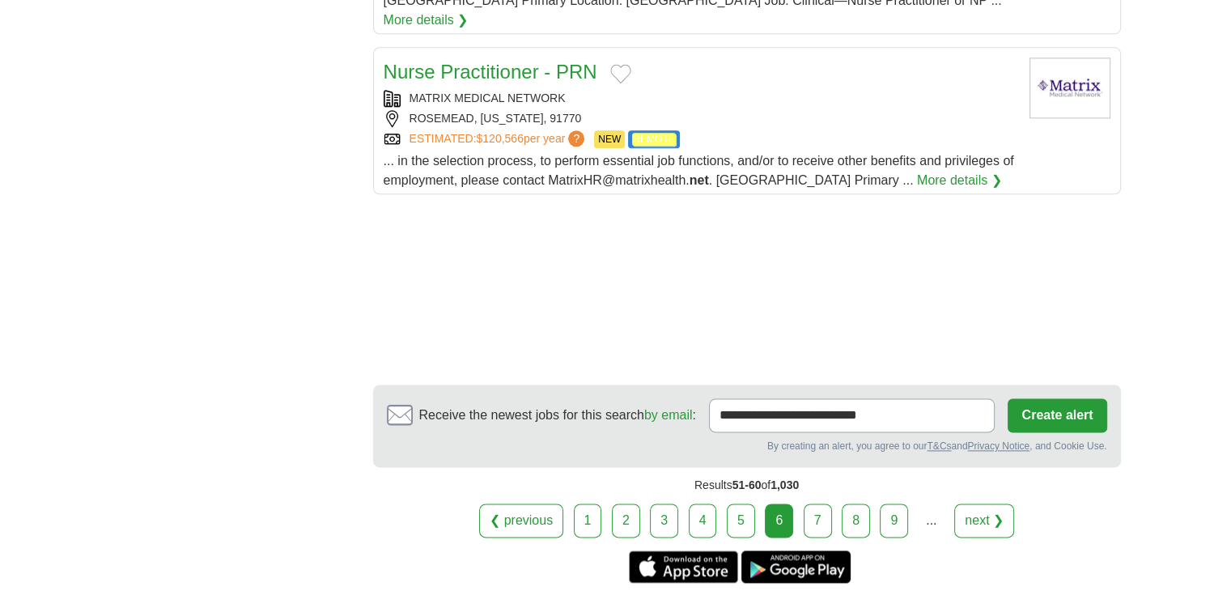
click at [821, 503] on link "7" at bounding box center [818, 520] width 28 height 34
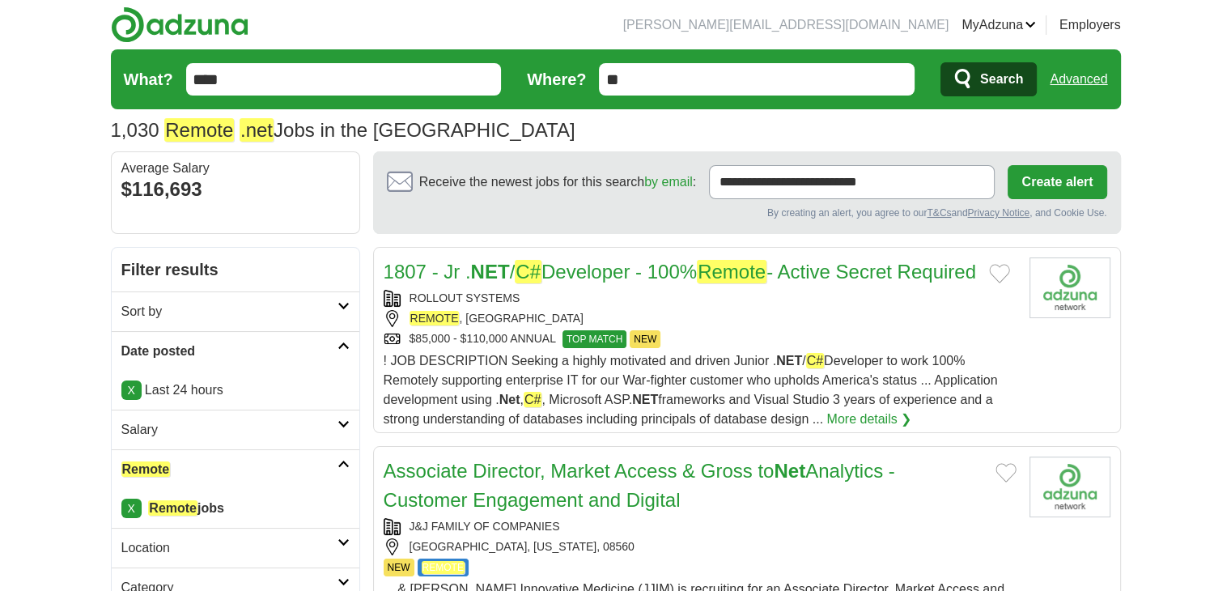
click at [629, 272] on link "1807 - Jr . NET / C# Developer - 100% Remote - Active Secret Required" at bounding box center [680, 271] width 592 height 23
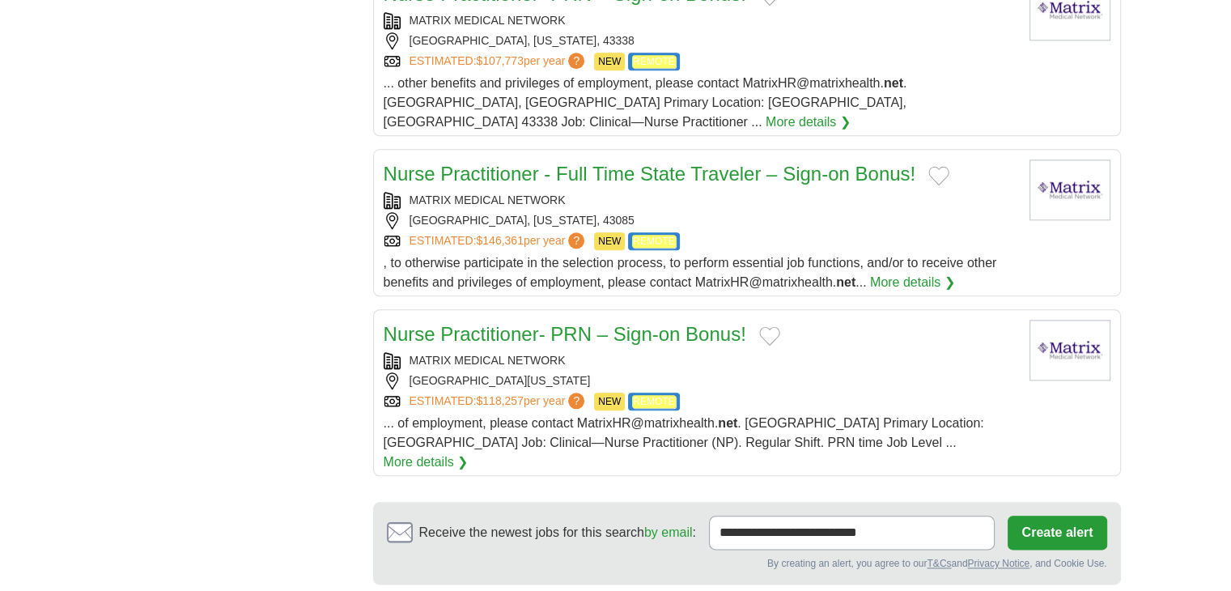
scroll to position [1861, 0]
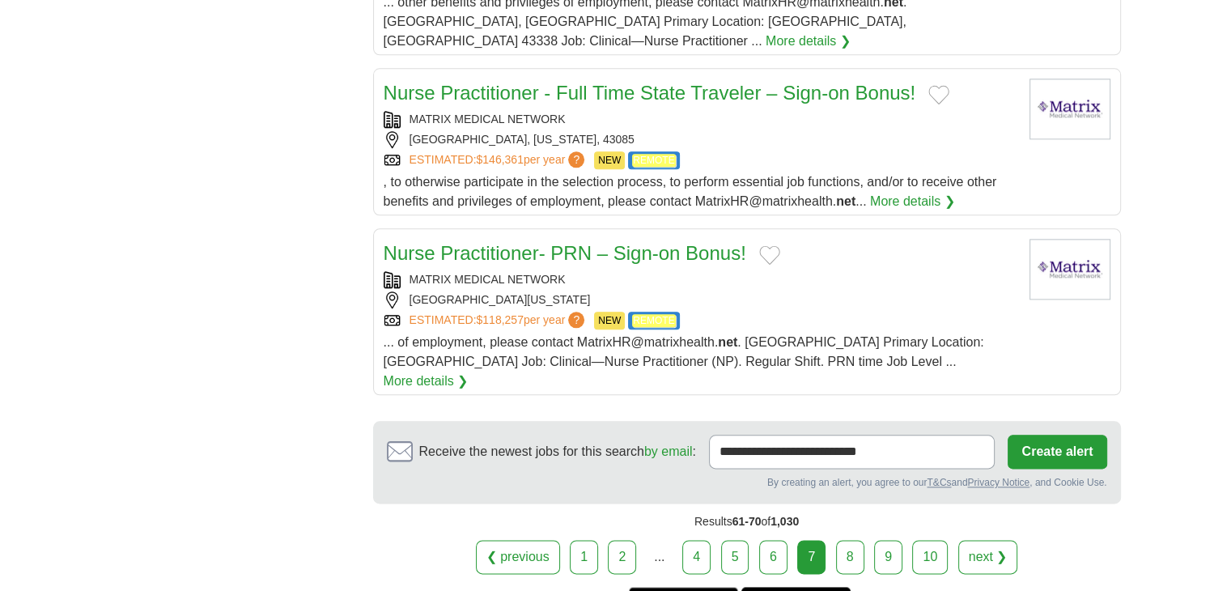
click at [854, 540] on link "8" at bounding box center [850, 557] width 28 height 34
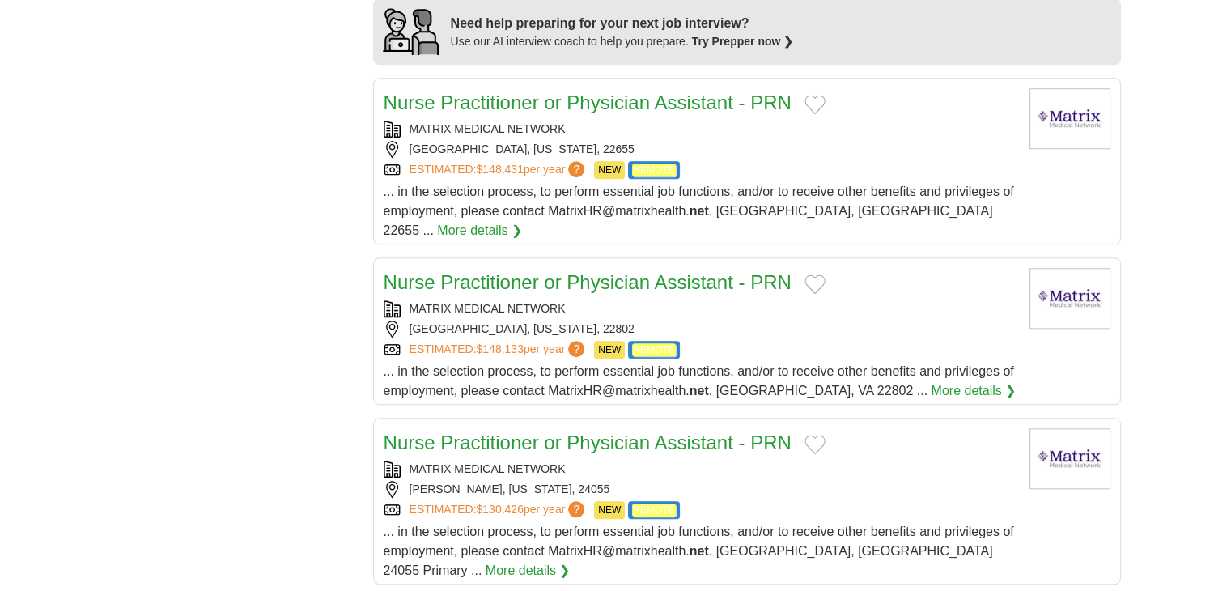
scroll to position [1619, 0]
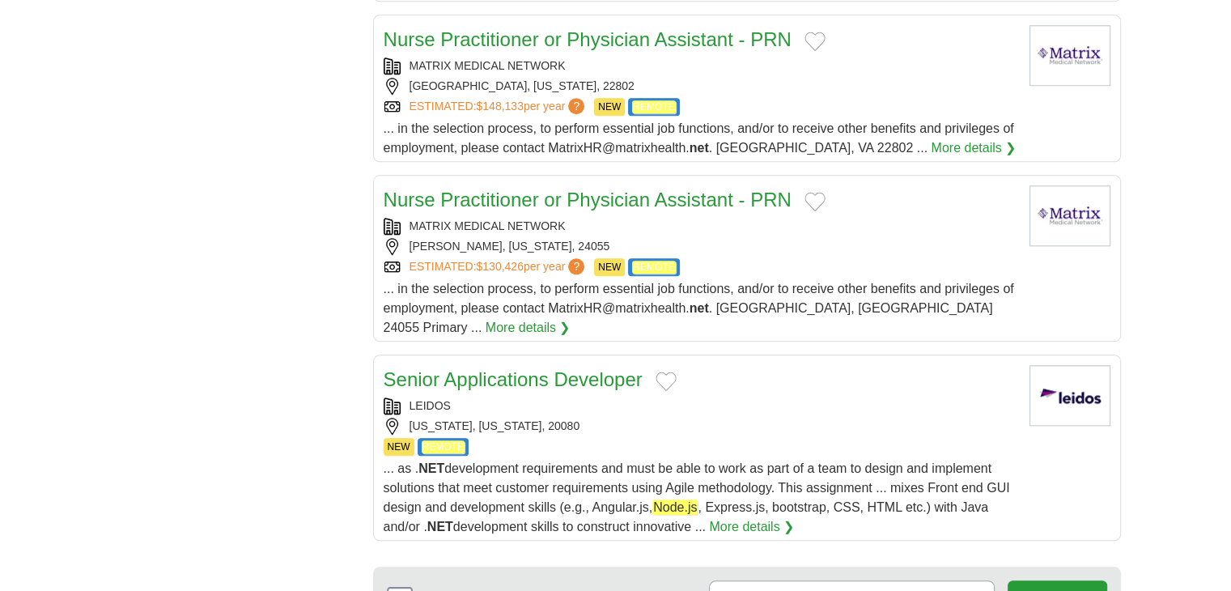
click at [594, 368] on link "Senior Applications Developer" at bounding box center [513, 379] width 259 height 22
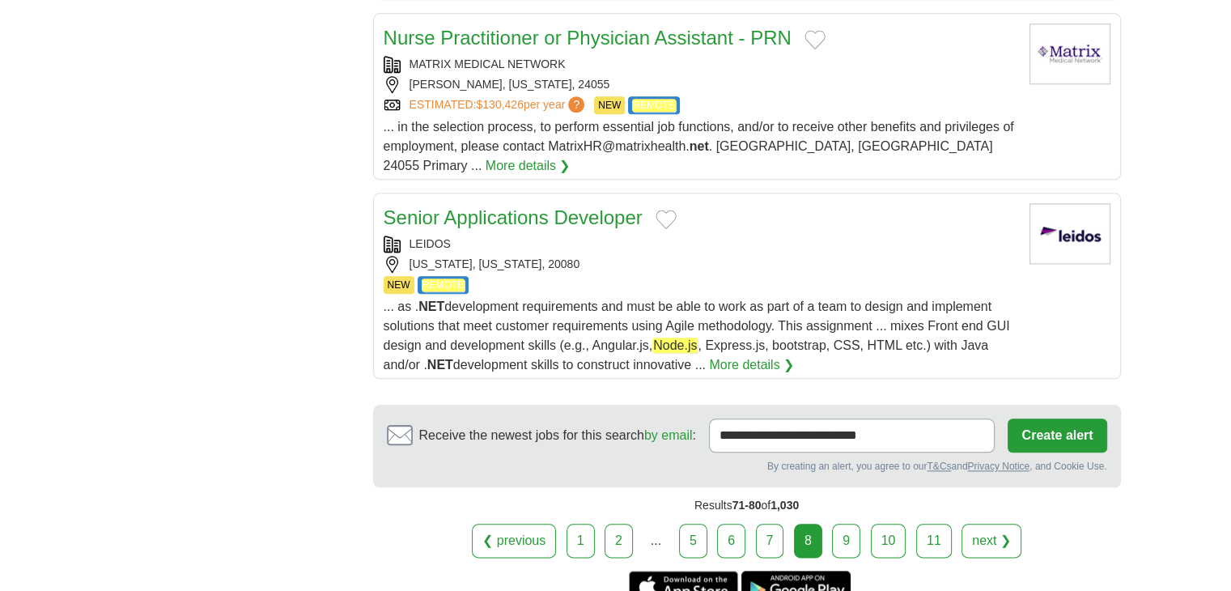
click at [844, 524] on link "9" at bounding box center [846, 541] width 28 height 34
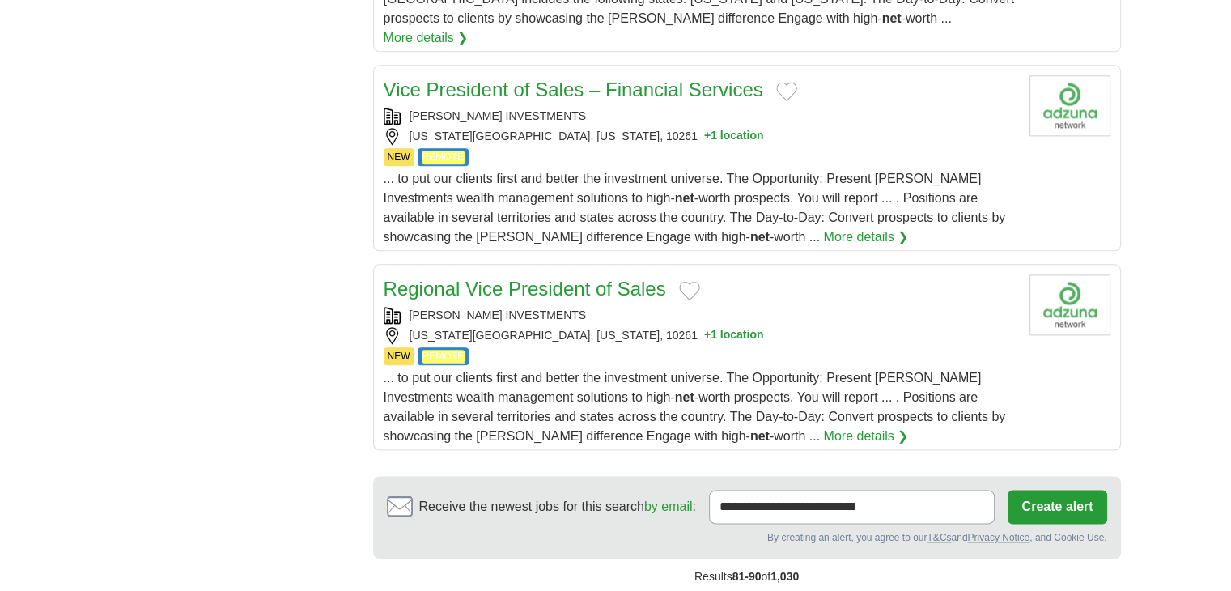
scroll to position [2104, 0]
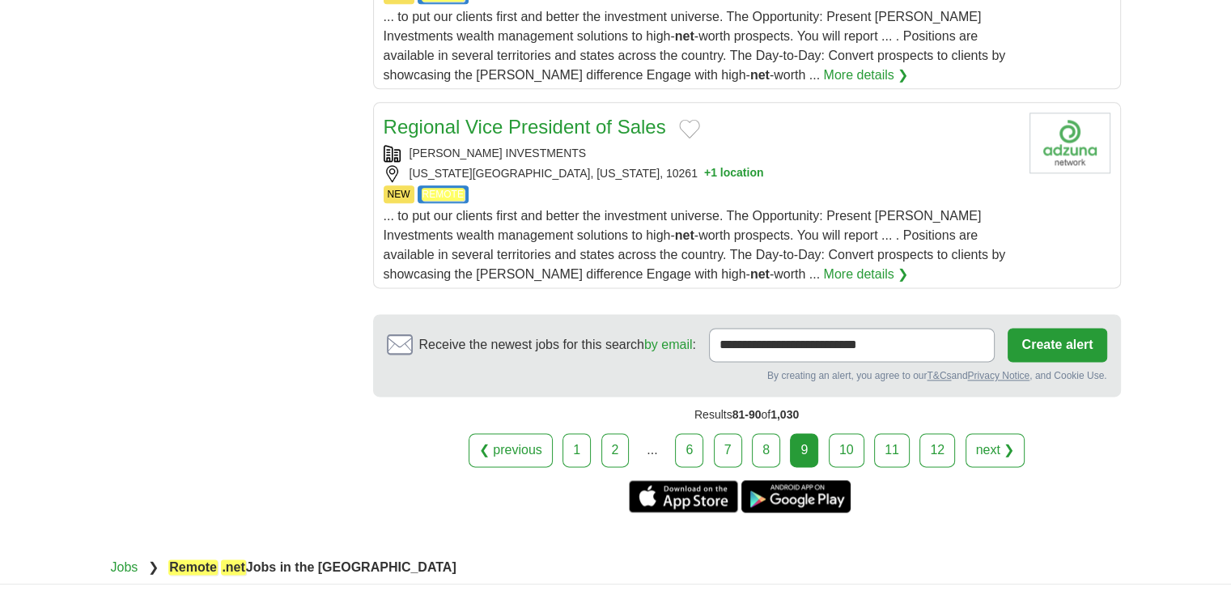
click at [848, 433] on link "10" at bounding box center [847, 450] width 36 height 34
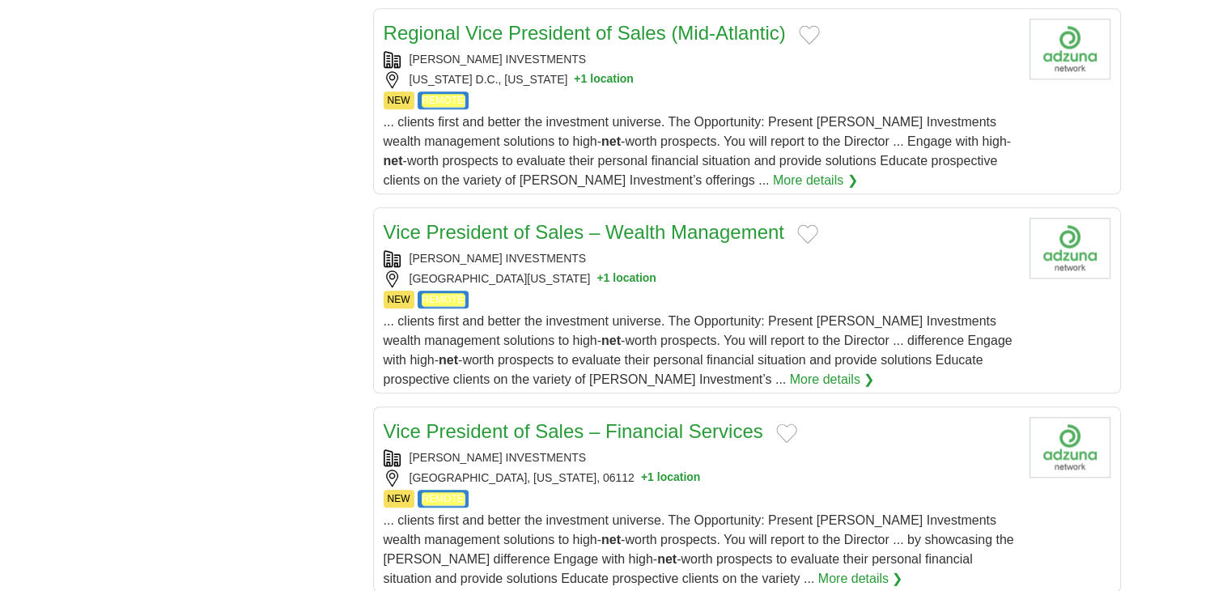
scroll to position [2023, 0]
